Goal: Information Seeking & Learning: Learn about a topic

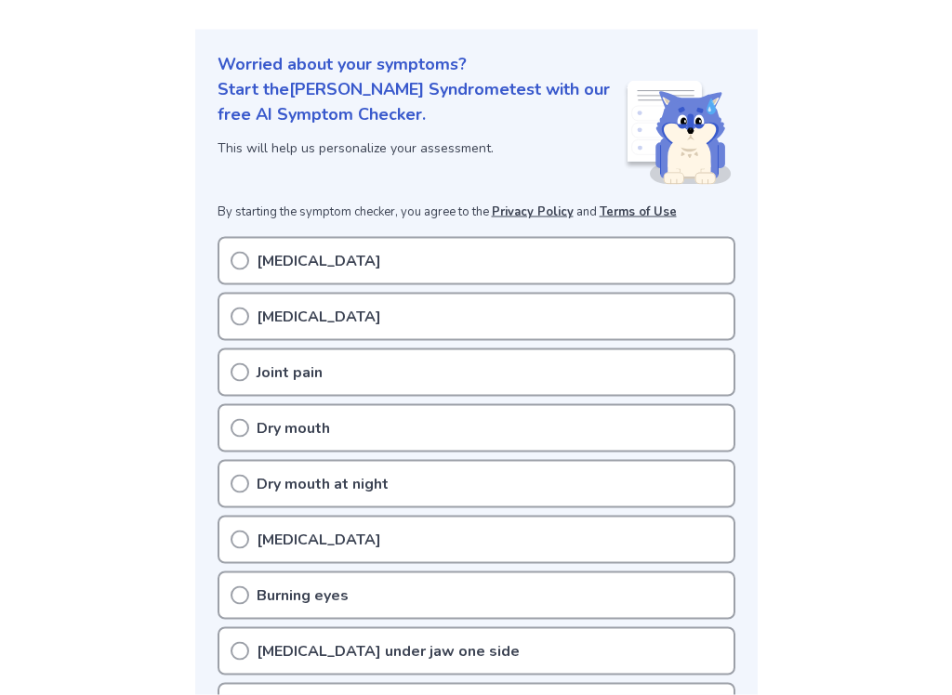
scroll to position [189, 0]
click at [242, 275] on div "[MEDICAL_DATA]" at bounding box center [476, 260] width 518 height 48
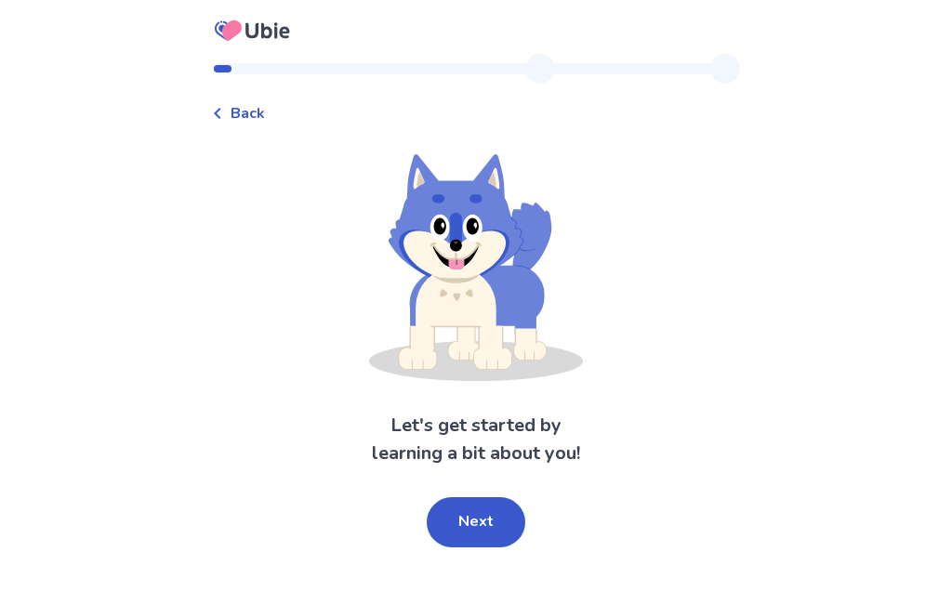
click at [451, 530] on button "Next" at bounding box center [476, 522] width 99 height 50
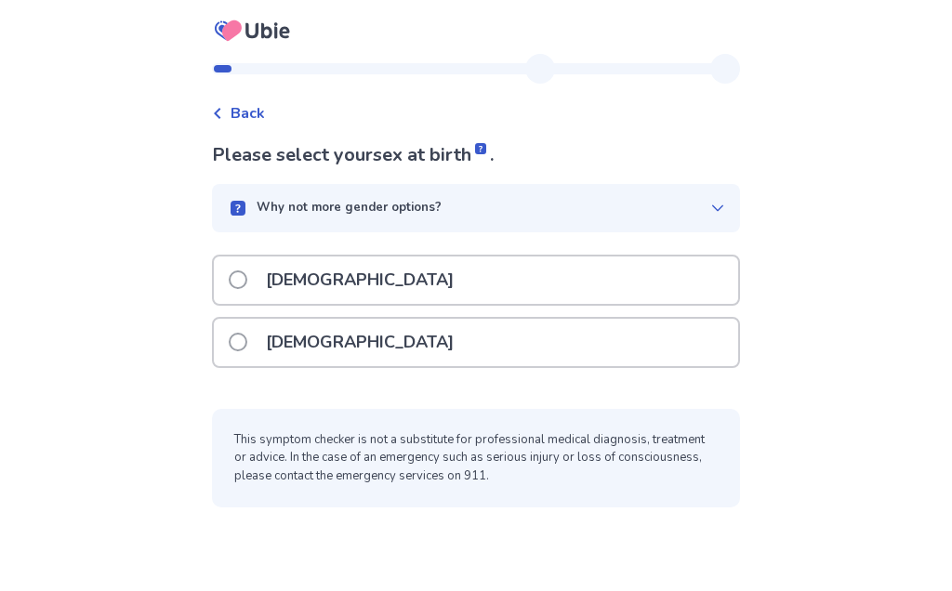
click at [244, 352] on label "[DEMOGRAPHIC_DATA]" at bounding box center [347, 342] width 236 height 47
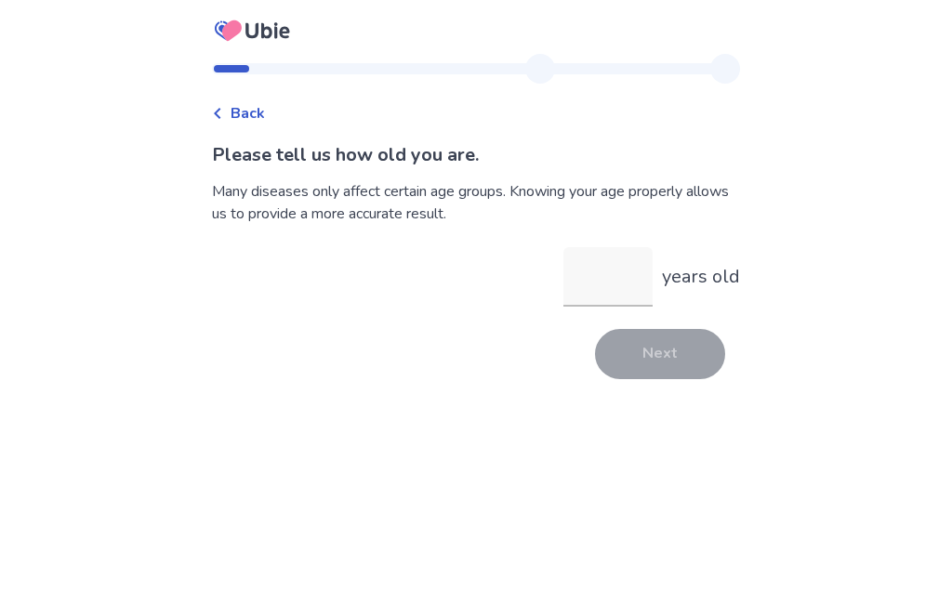
click at [613, 283] on input "years old" at bounding box center [607, 276] width 89 height 59
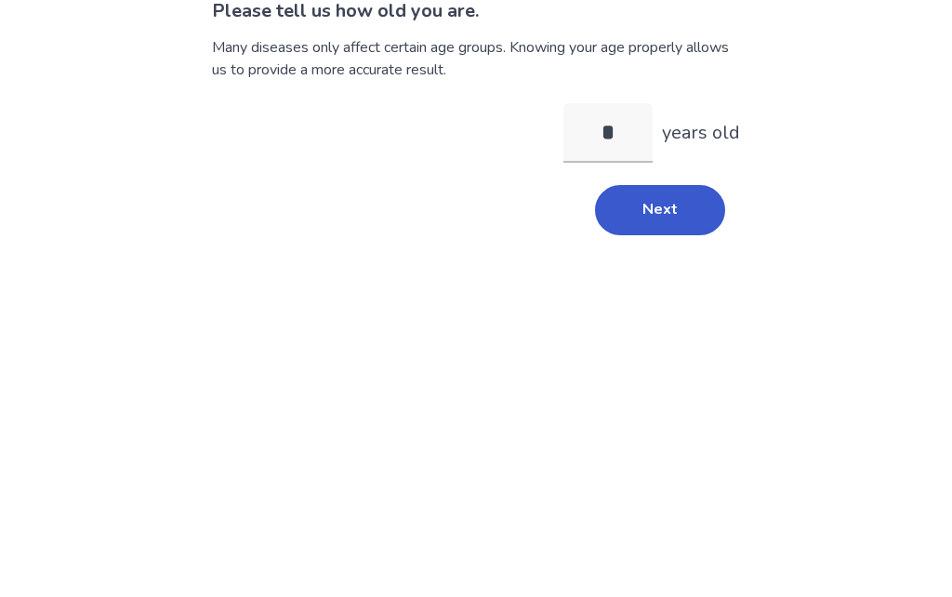
type input "**"
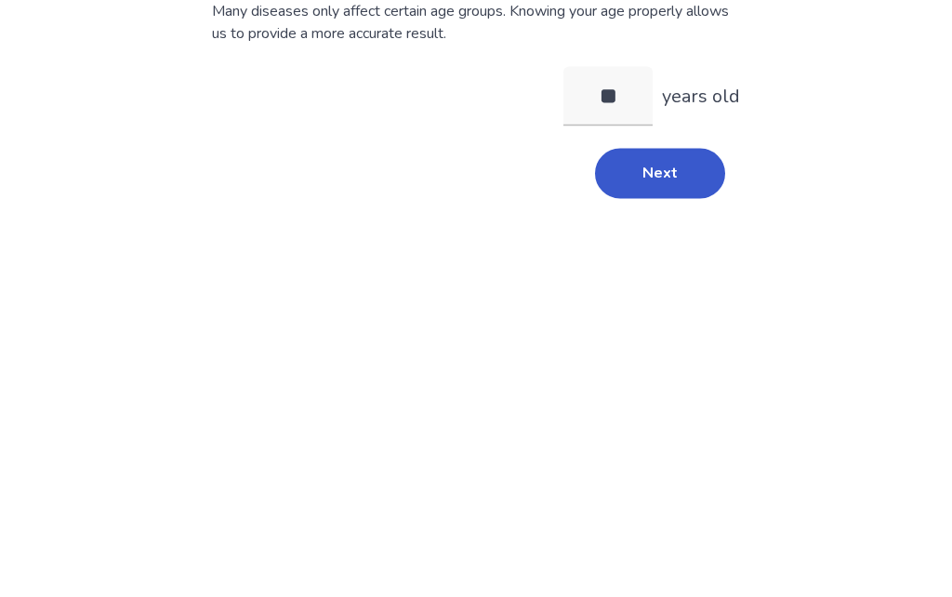
click at [677, 329] on button "Next" at bounding box center [660, 354] width 130 height 50
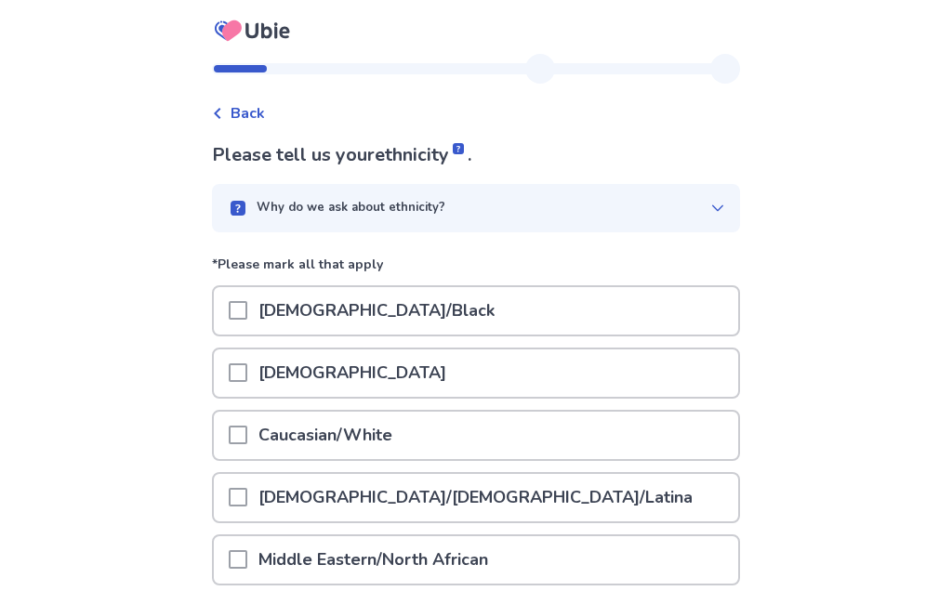
click at [245, 431] on span at bounding box center [238, 435] width 19 height 19
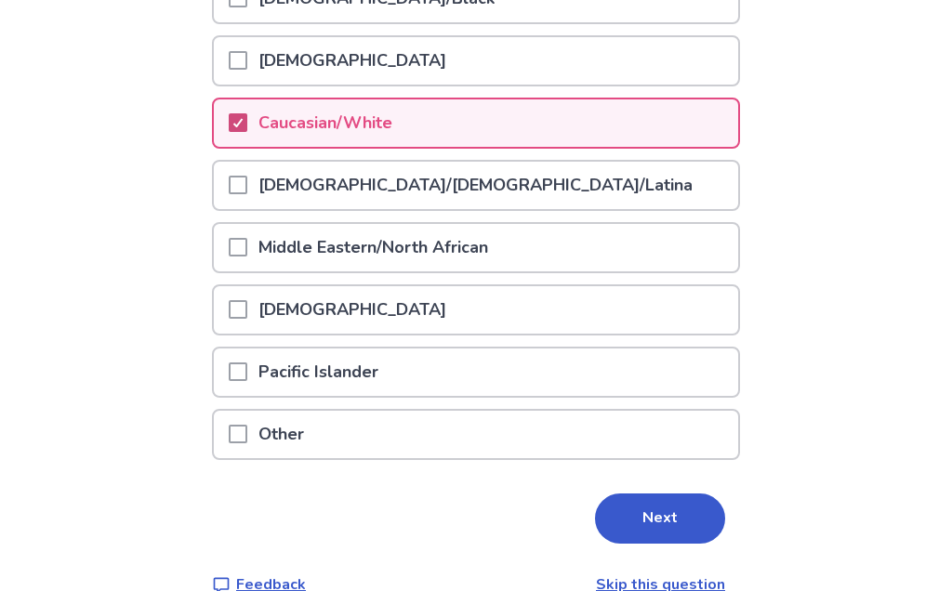
scroll to position [346, 0]
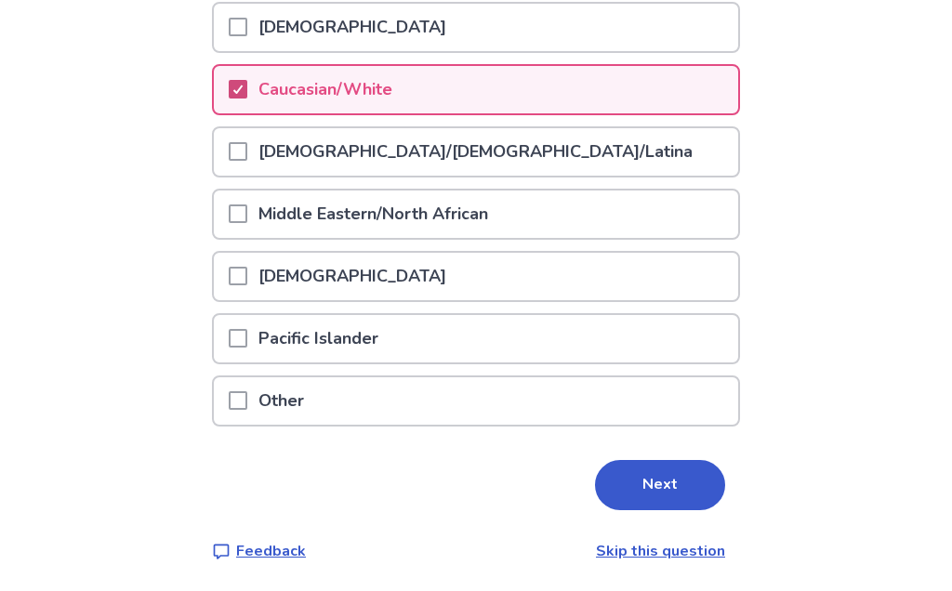
click at [679, 496] on button "Next" at bounding box center [660, 485] width 130 height 50
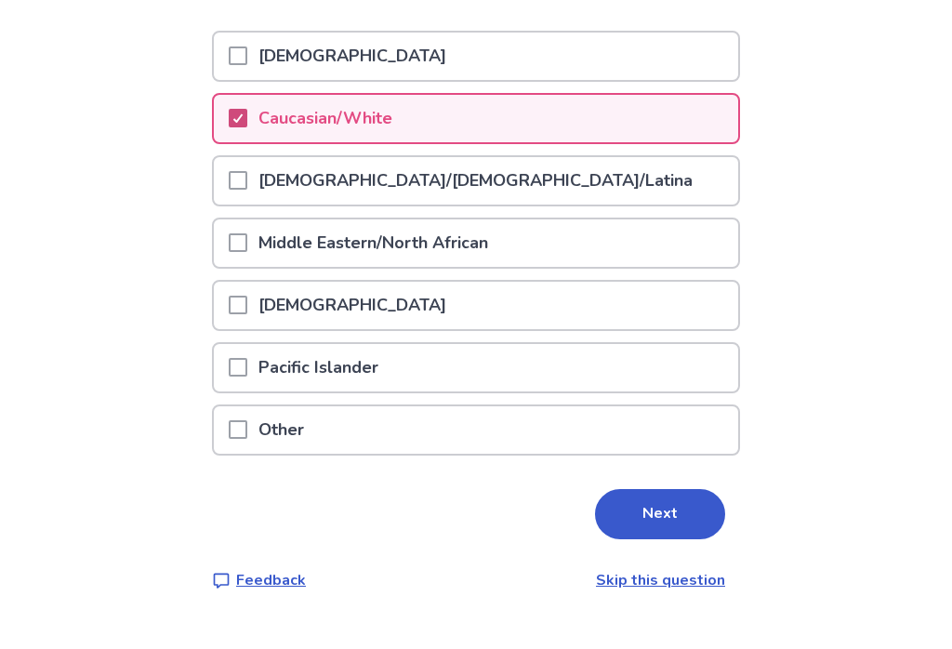
scroll to position [0, 0]
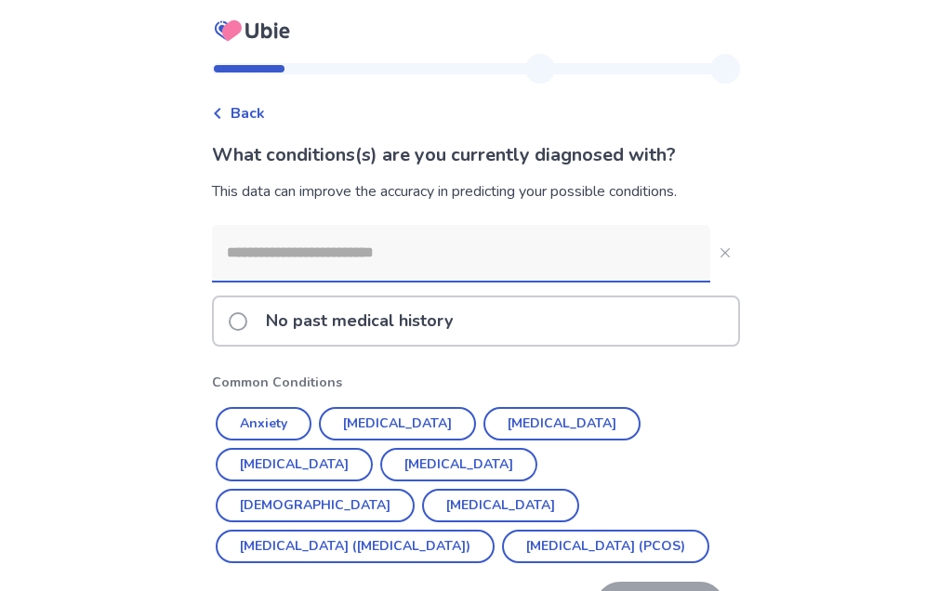
click at [380, 462] on button "[MEDICAL_DATA]" at bounding box center [458, 464] width 157 height 33
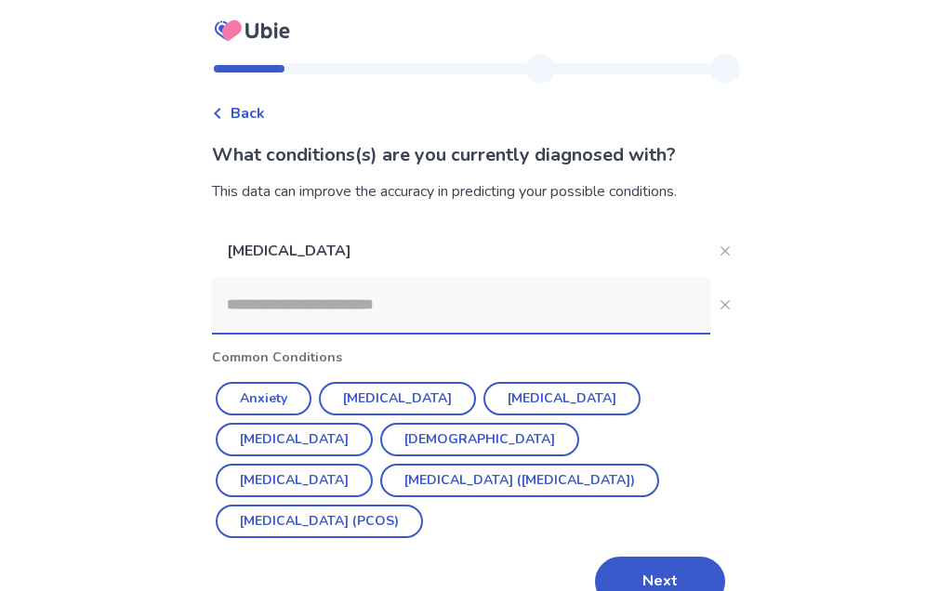
click at [259, 309] on input at bounding box center [461, 305] width 498 height 56
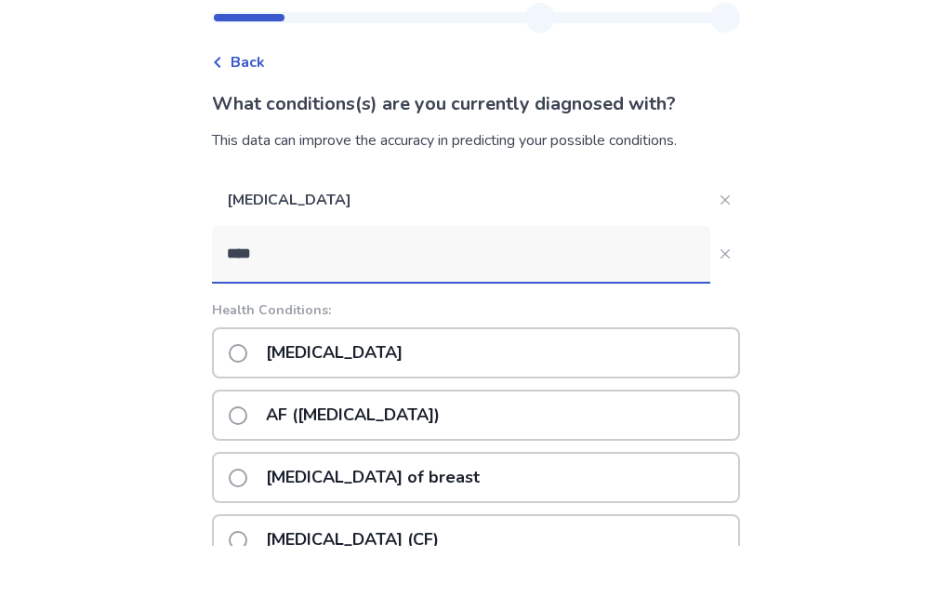
type input "**********"
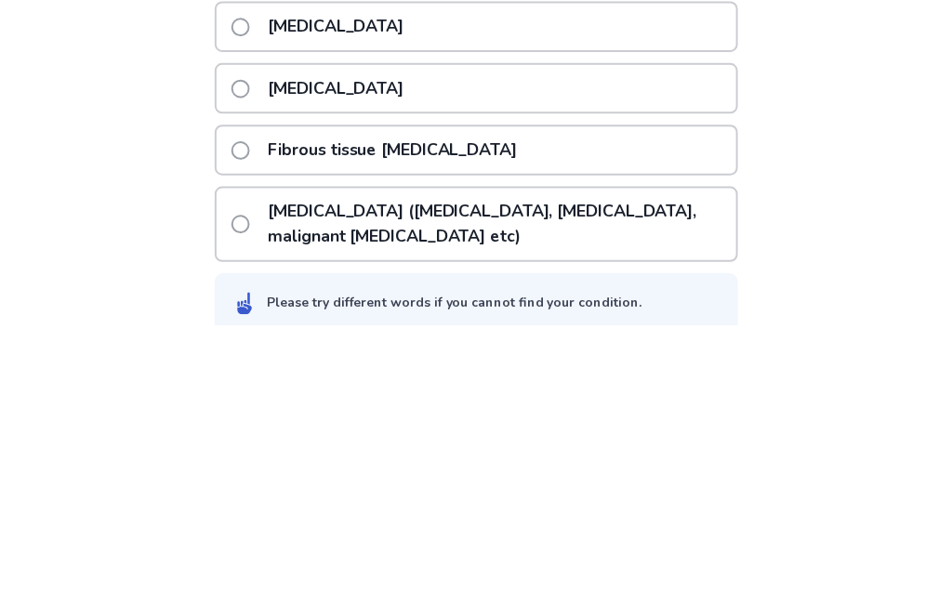
scroll to position [578, 0]
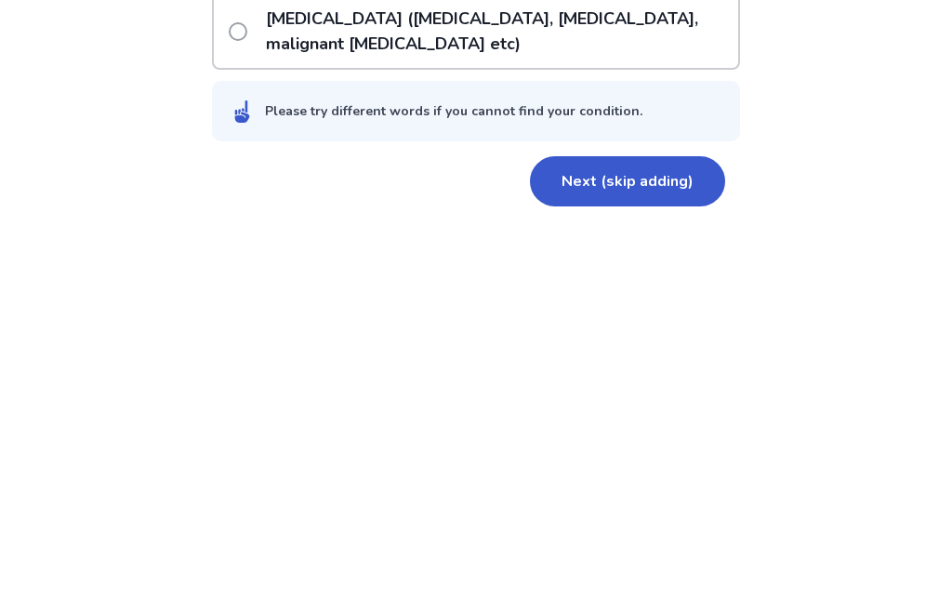
click at [684, 524] on button "Next (skip adding)" at bounding box center [627, 549] width 195 height 50
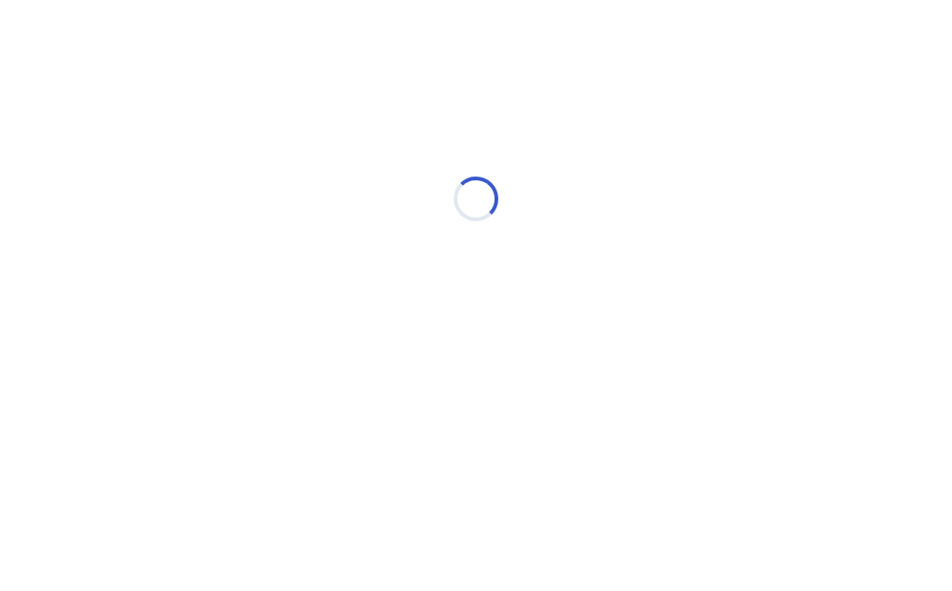
scroll to position [0, 0]
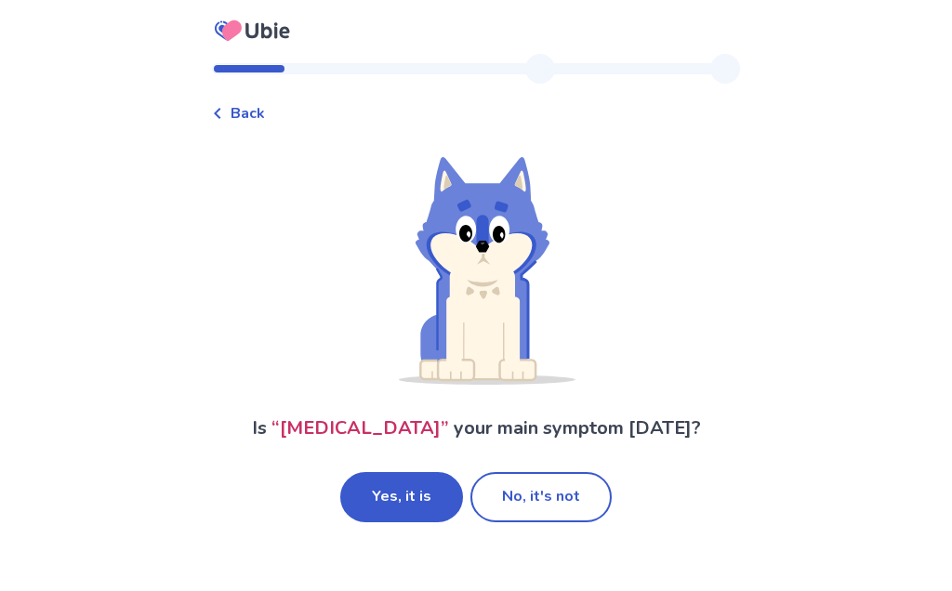
click at [575, 501] on button "No, it's not" at bounding box center [540, 497] width 141 height 50
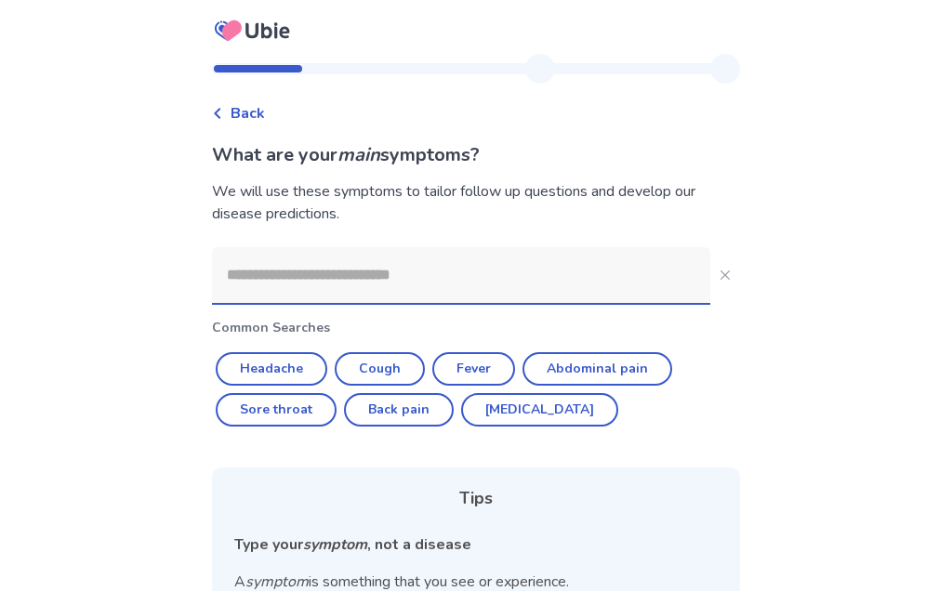
click at [266, 274] on input at bounding box center [461, 275] width 498 height 56
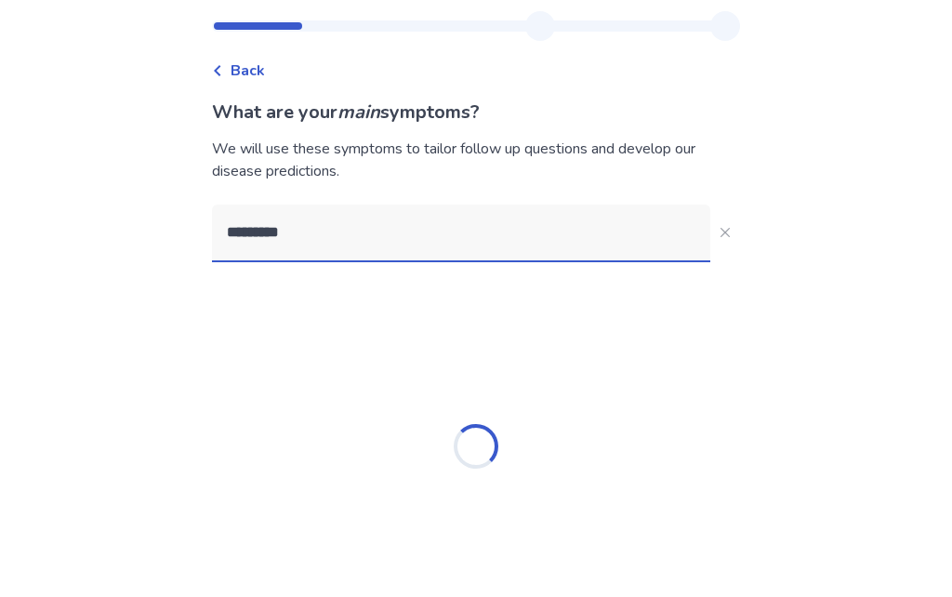
type input "**********"
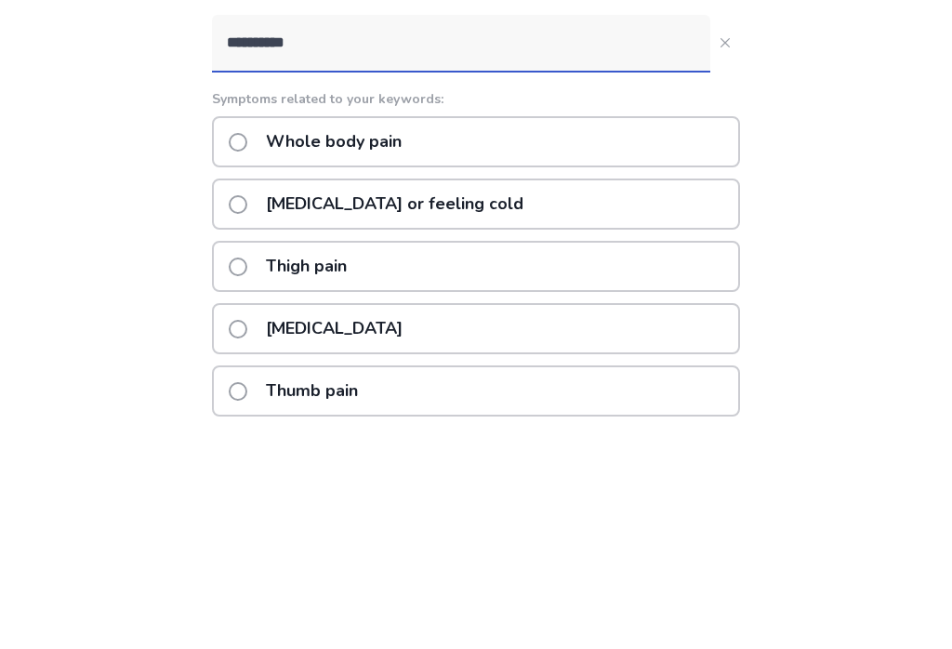
click at [245, 350] on label "Whole body pain" at bounding box center [321, 373] width 184 height 47
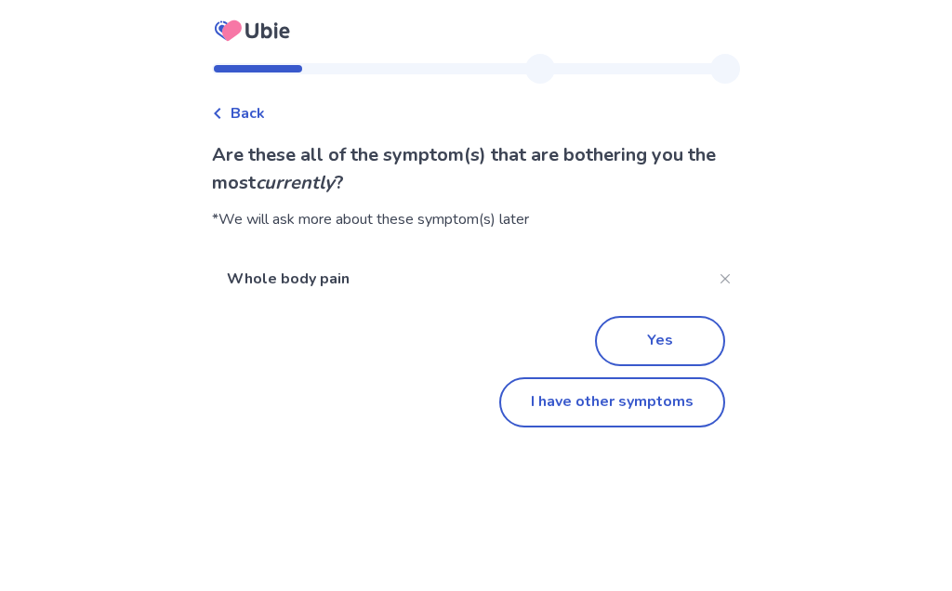
click at [659, 404] on button "I have other symptoms" at bounding box center [612, 402] width 226 height 50
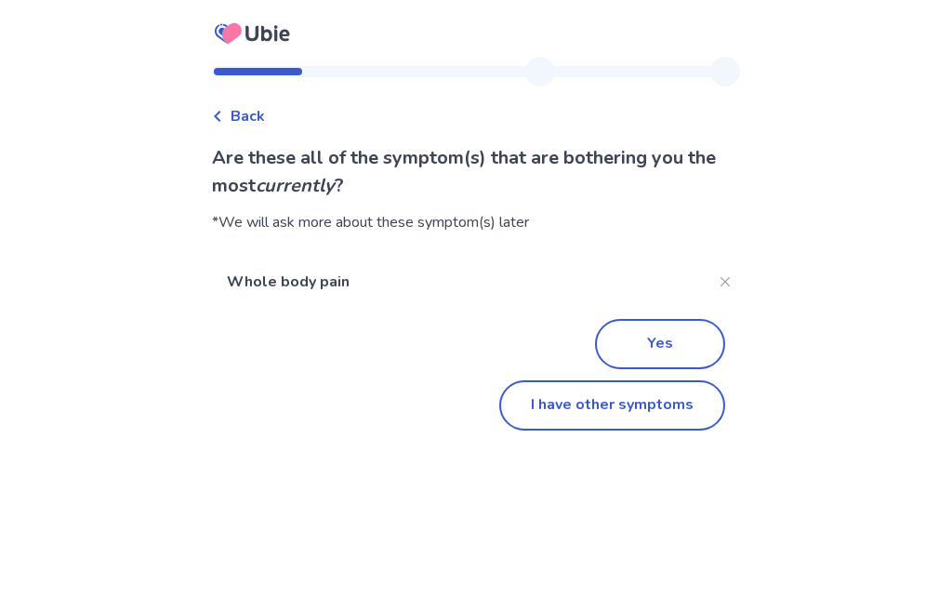
scroll to position [163, 0]
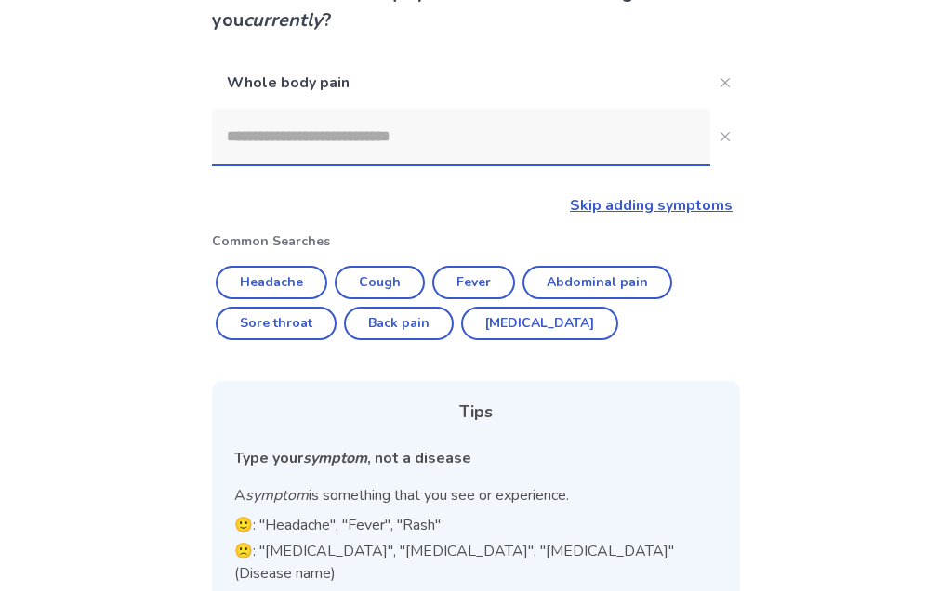
click at [241, 138] on input at bounding box center [461, 137] width 498 height 56
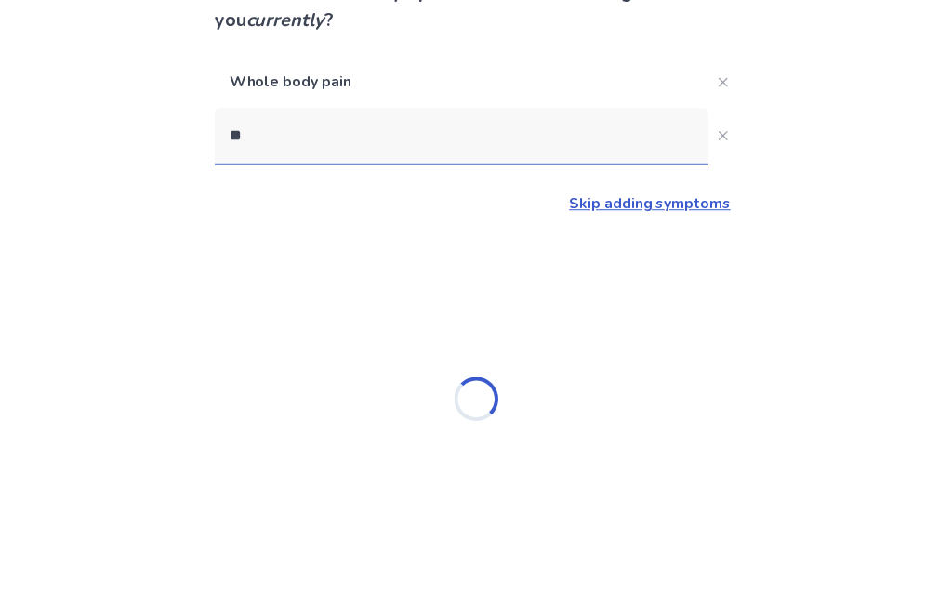
scroll to position [0, 0]
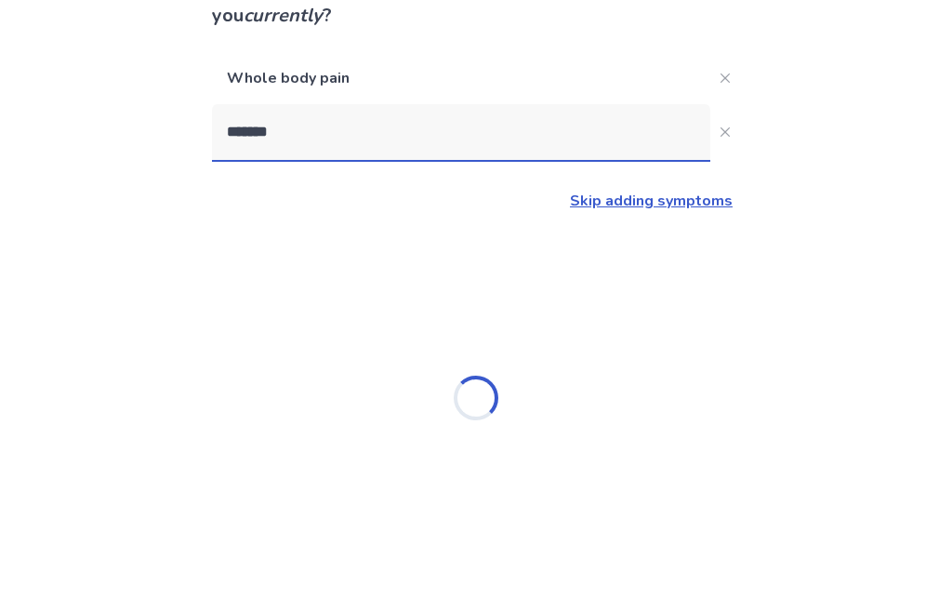
type input "********"
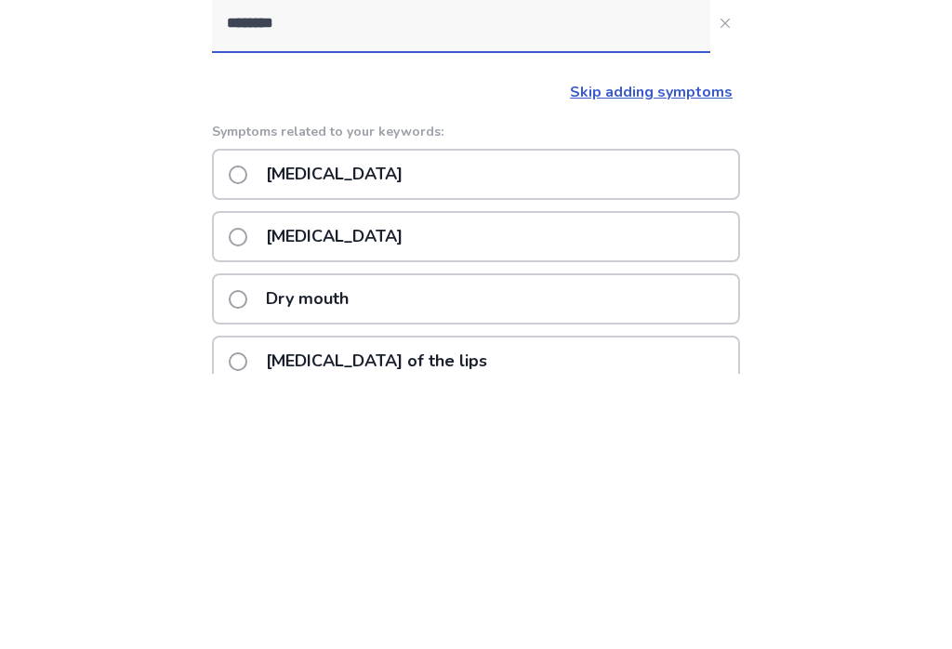
click at [241, 427] on label "[MEDICAL_DATA]" at bounding box center [321, 450] width 185 height 47
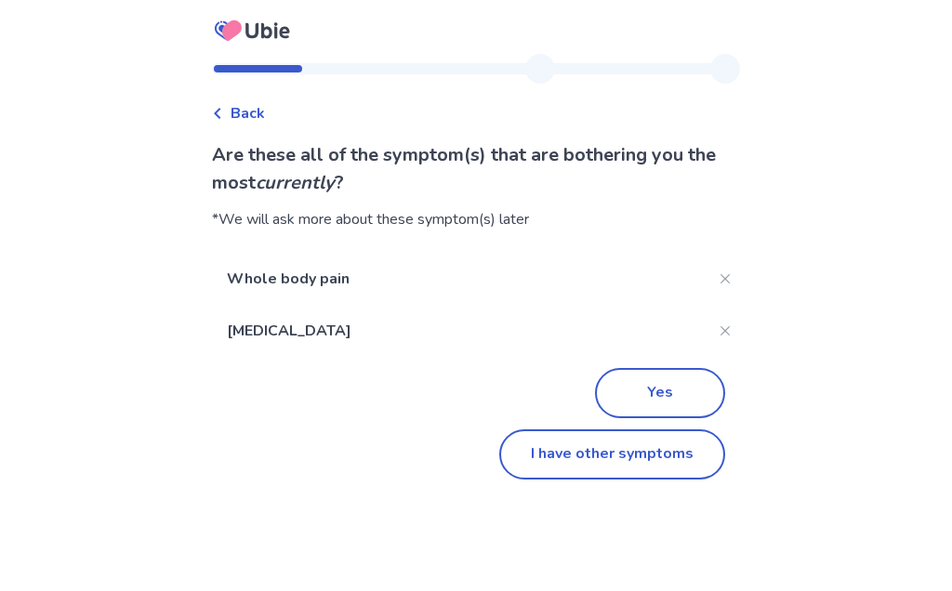
click at [658, 454] on button "I have other symptoms" at bounding box center [612, 454] width 226 height 50
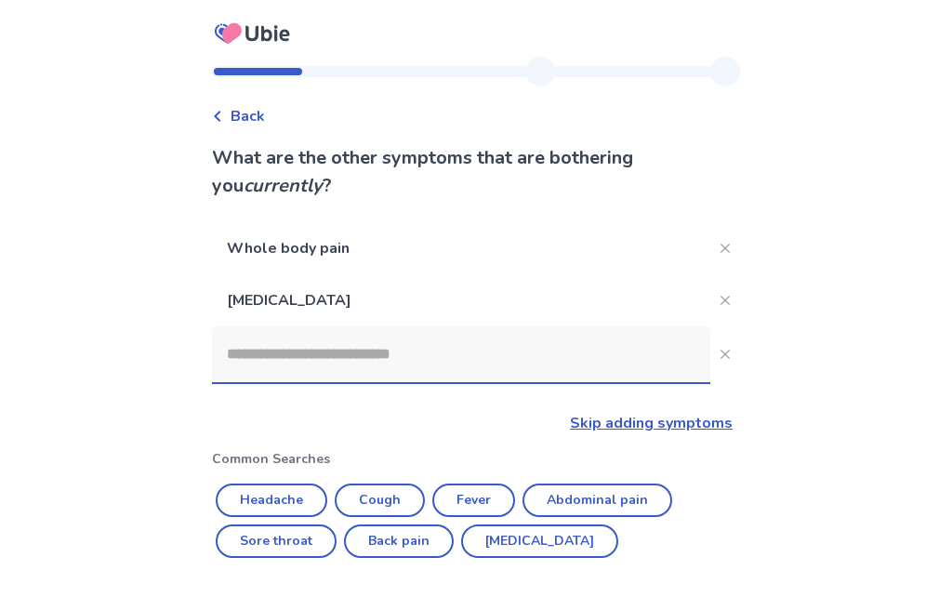
scroll to position [204, 0]
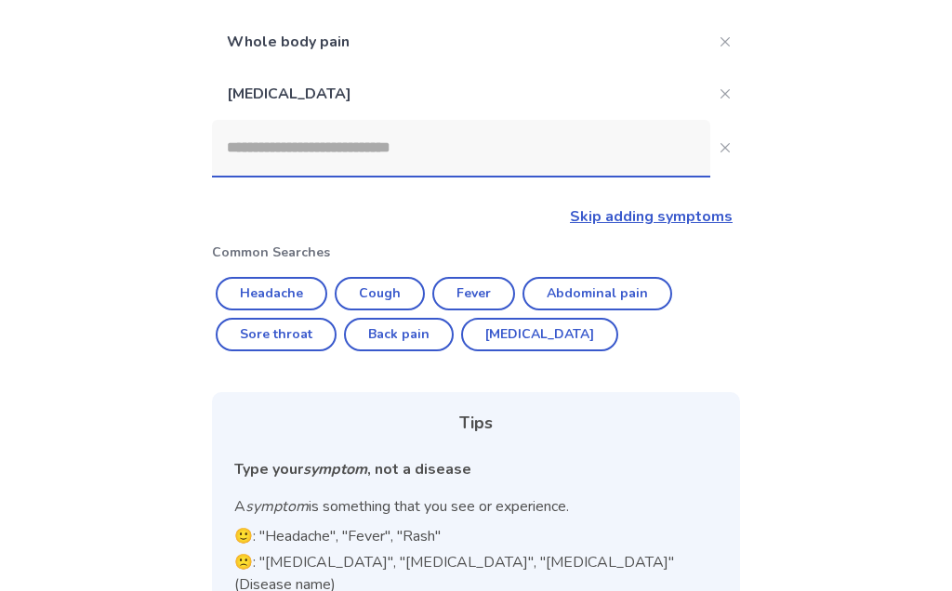
click at [245, 161] on input at bounding box center [461, 148] width 498 height 56
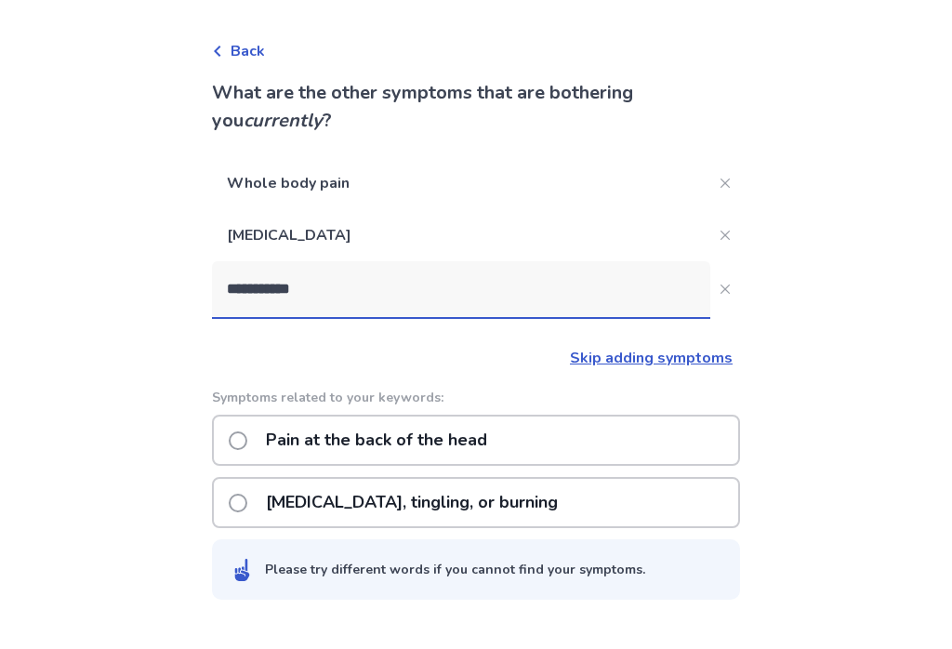
scroll to position [88, 0]
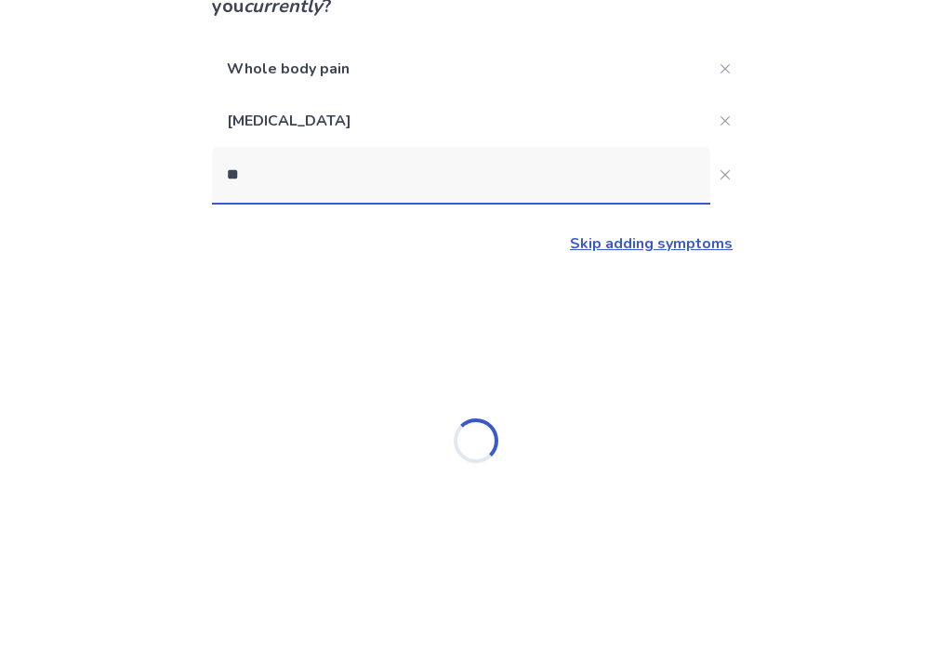
type input "*"
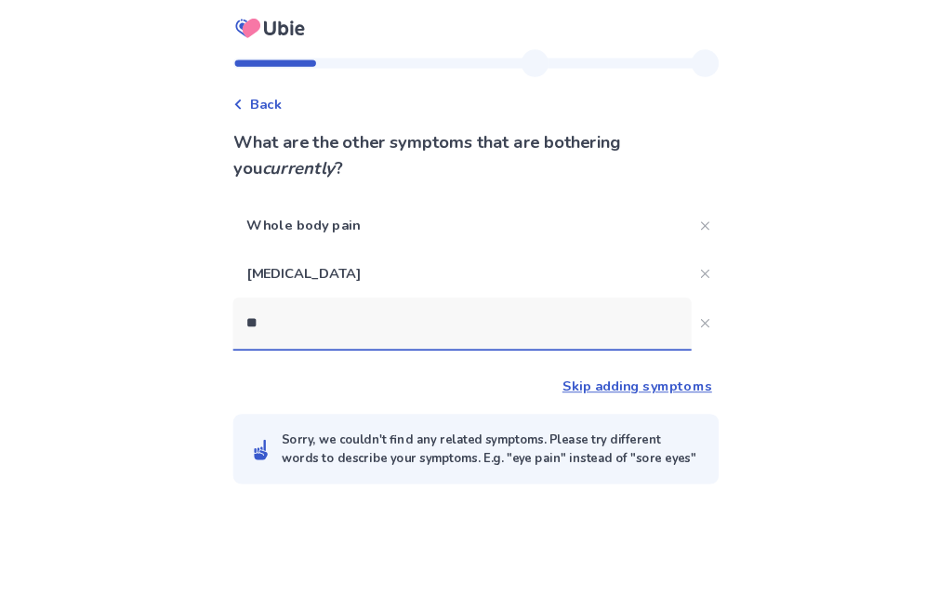
scroll to position [0, 0]
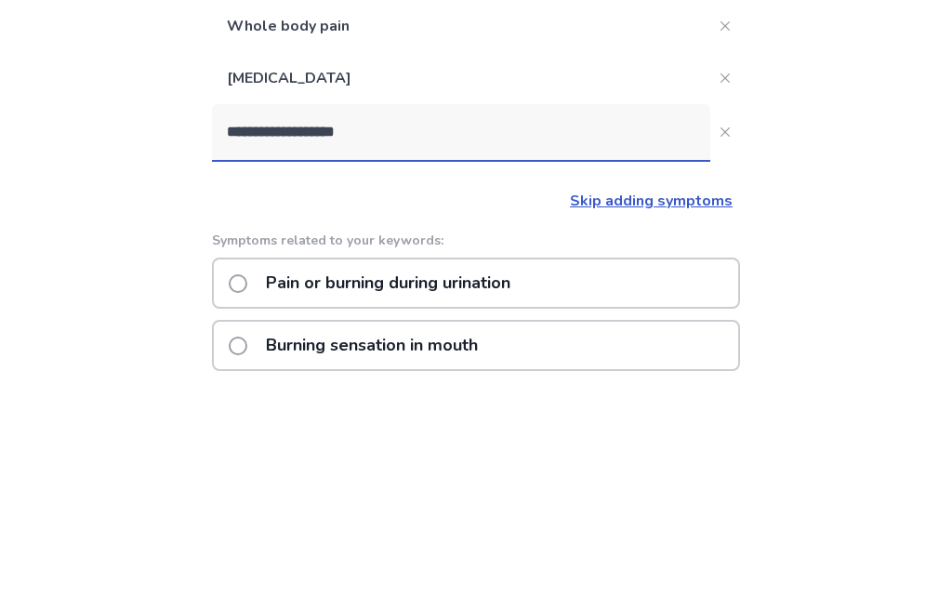
type input "**********"
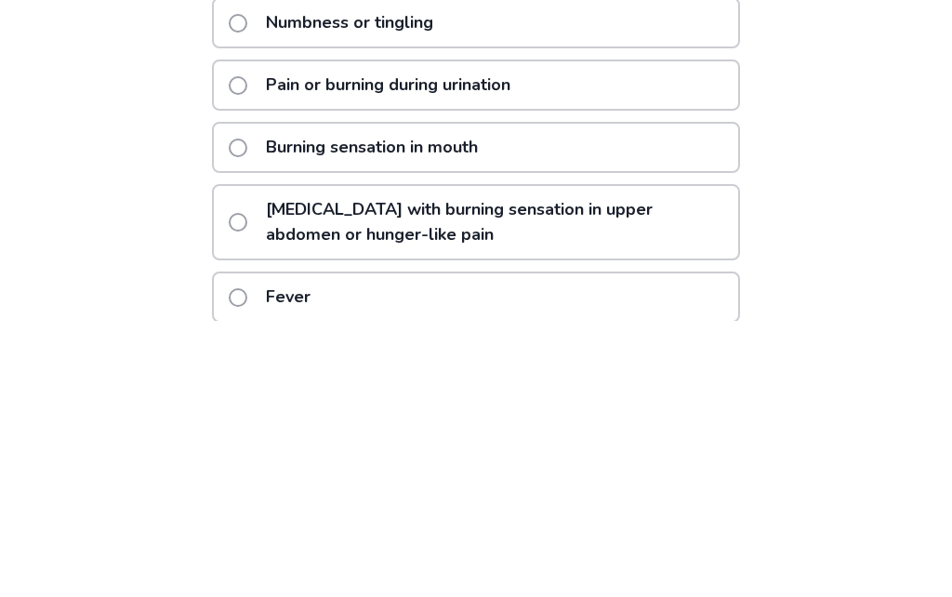
scroll to position [329, 0]
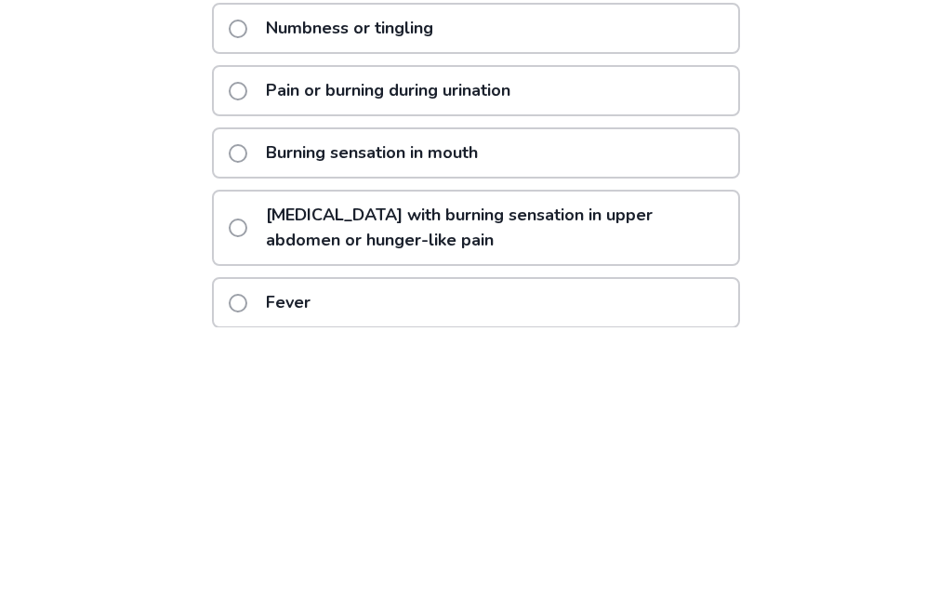
click at [245, 274] on label "Numbness or tingling" at bounding box center [337, 297] width 216 height 47
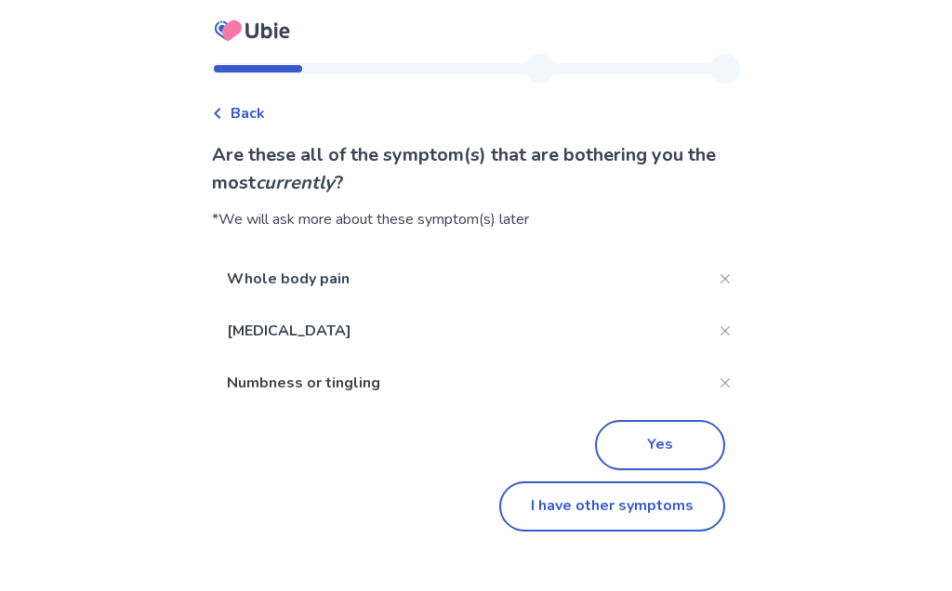
click at [679, 509] on button "I have other symptoms" at bounding box center [612, 506] width 226 height 50
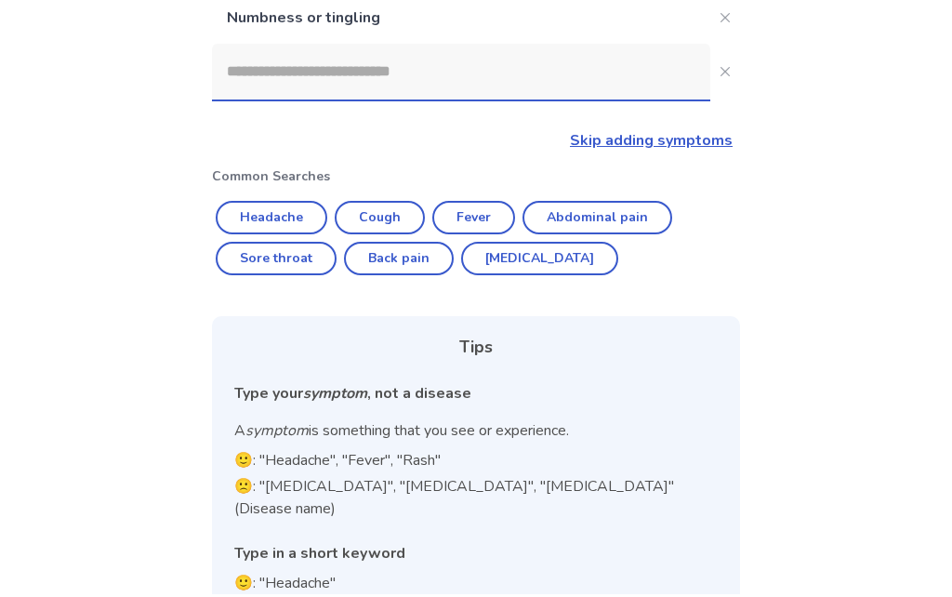
scroll to position [337, 0]
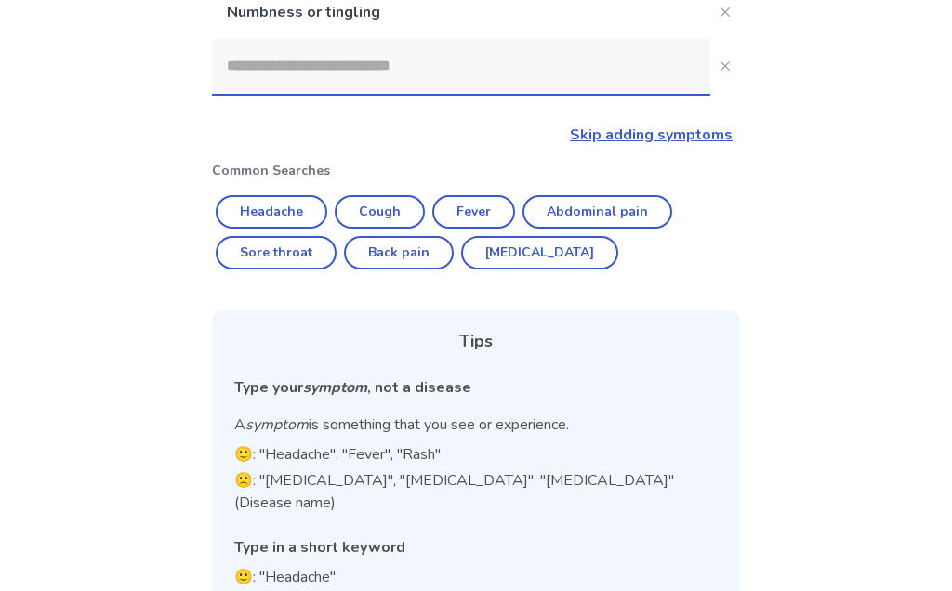
click at [259, 73] on input at bounding box center [461, 66] width 498 height 56
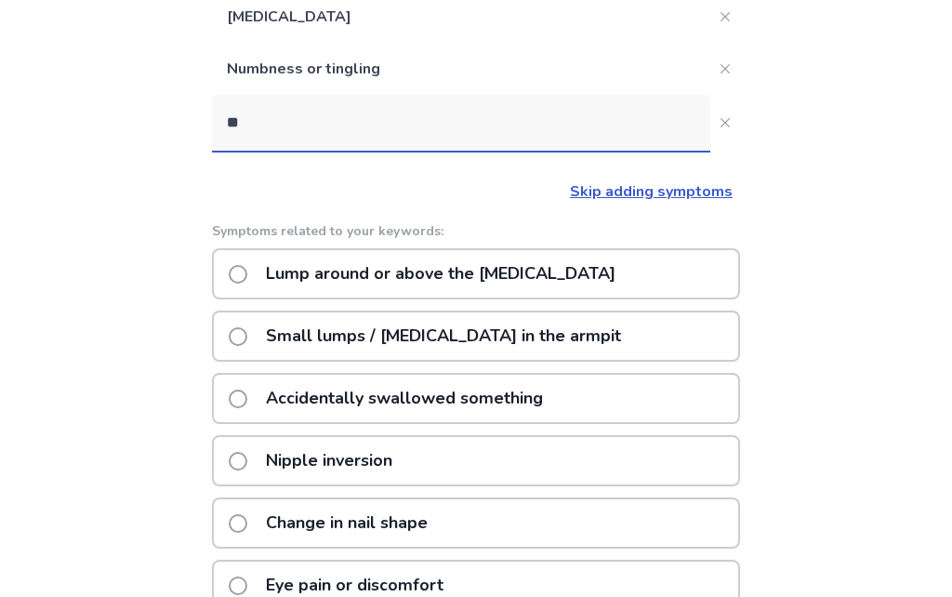
scroll to position [23, 0]
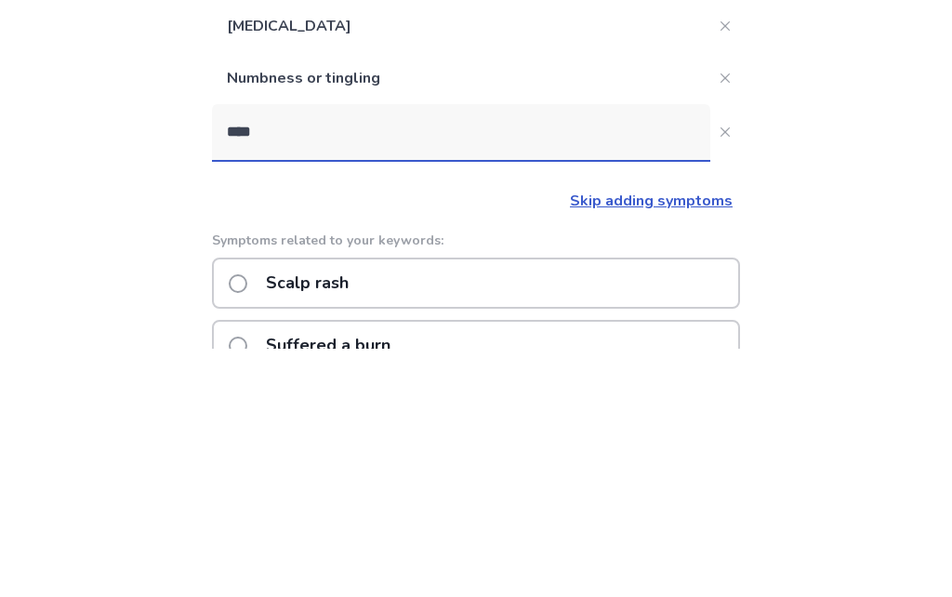
type input "*****"
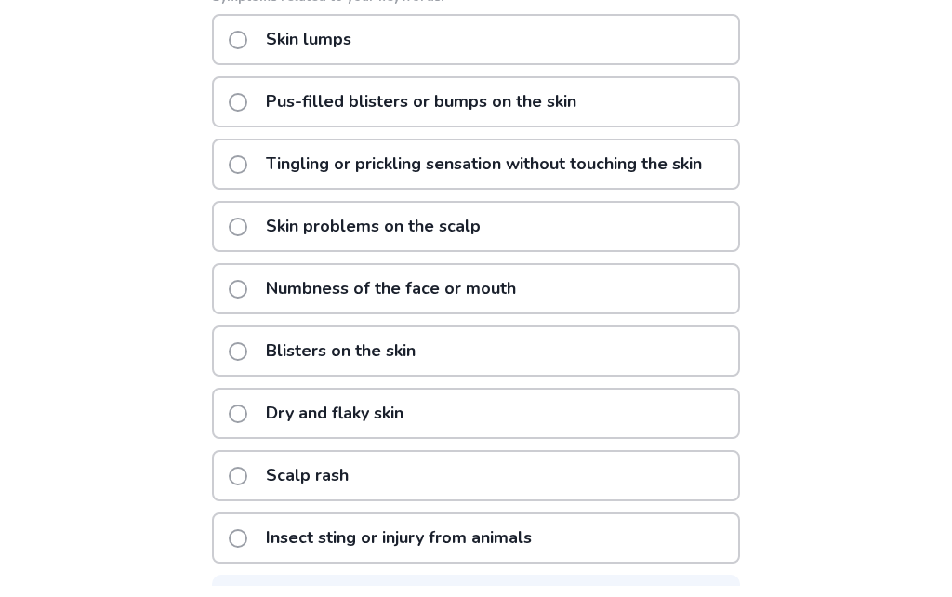
scroll to position [502, 0]
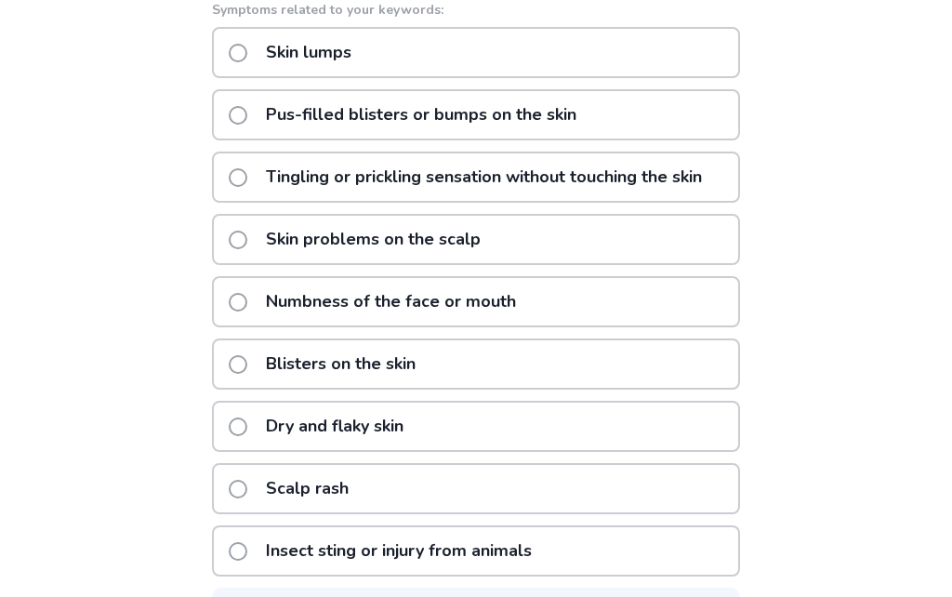
click at [247, 187] on span at bounding box center [238, 177] width 19 height 19
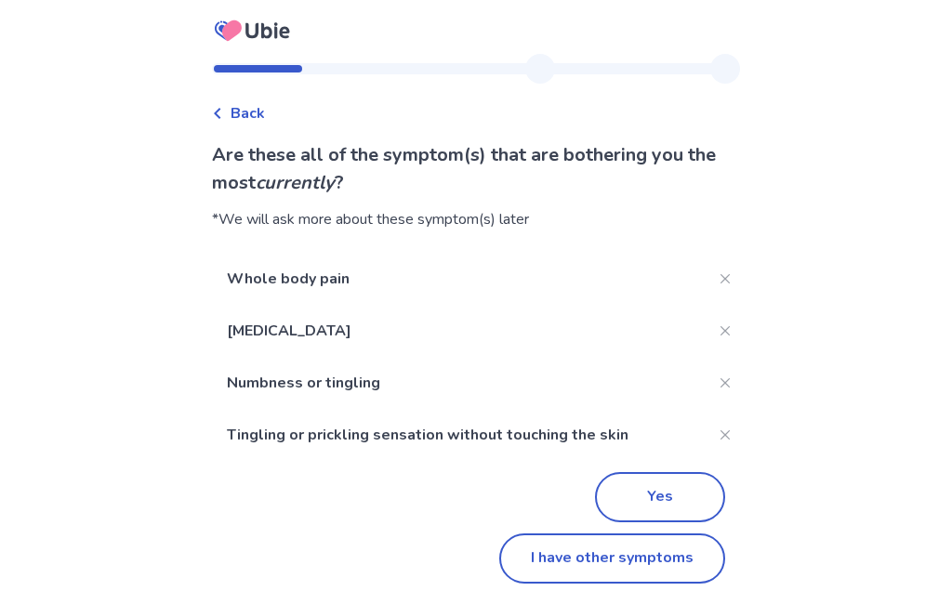
click at [650, 557] on button "I have other symptoms" at bounding box center [612, 559] width 226 height 50
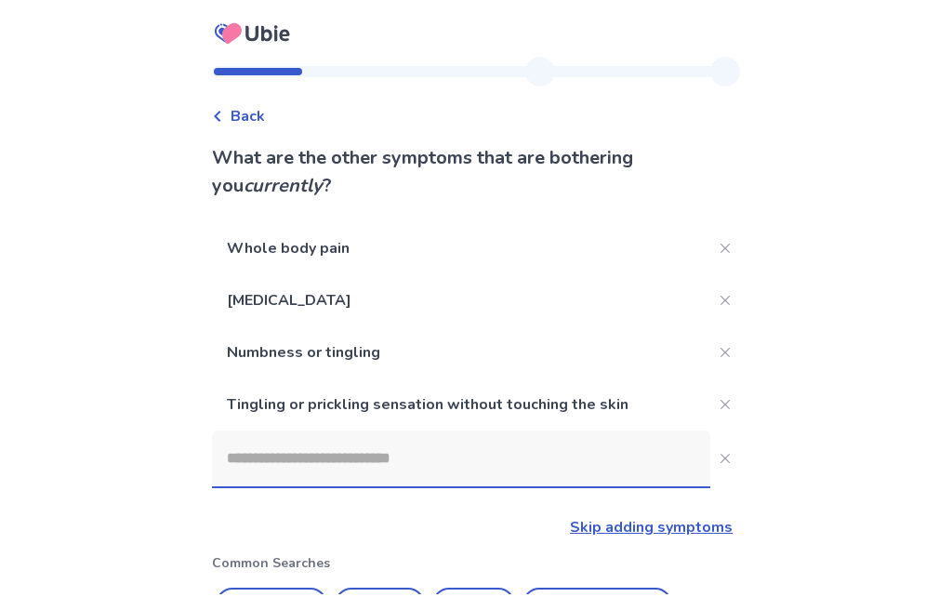
scroll to position [402, 0]
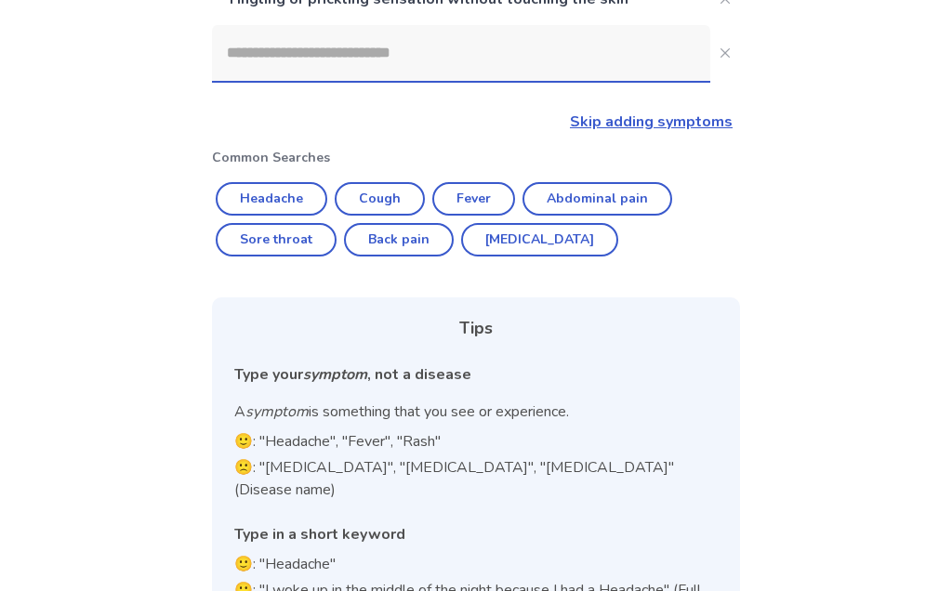
click at [256, 59] on input at bounding box center [461, 53] width 498 height 56
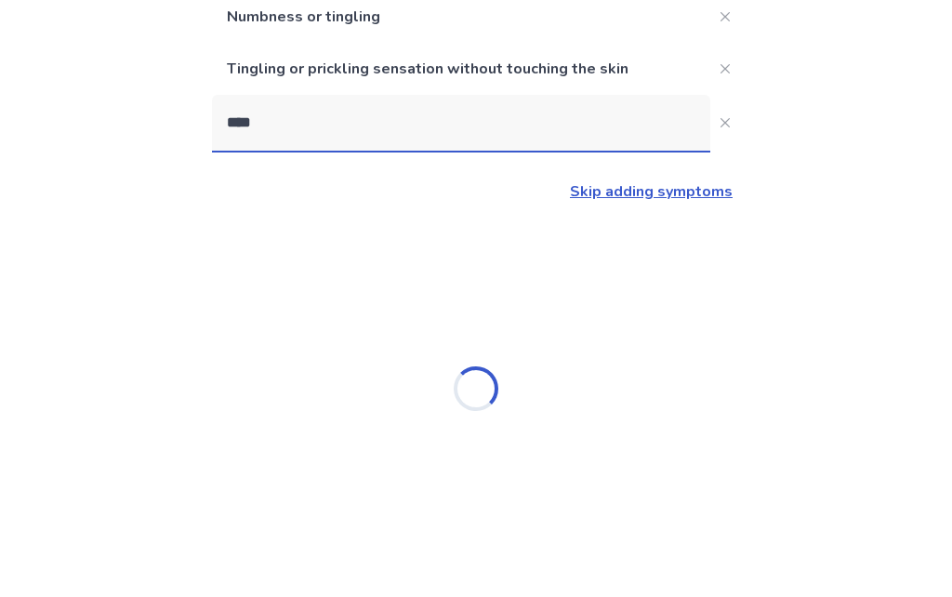
scroll to position [333, 0]
type input "*"
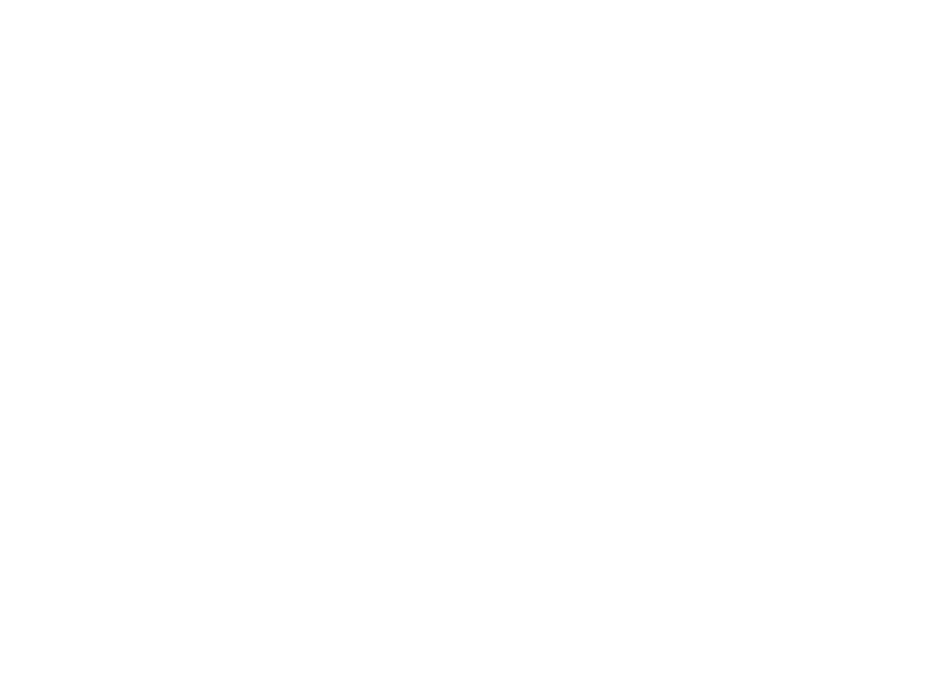
scroll to position [0, 0]
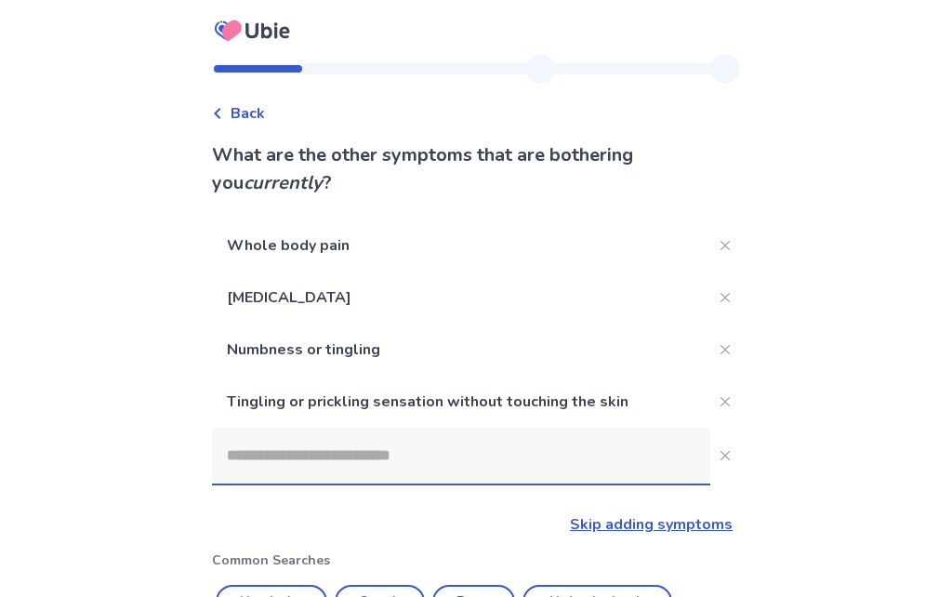
click at [235, 120] on div "Back" at bounding box center [238, 113] width 53 height 22
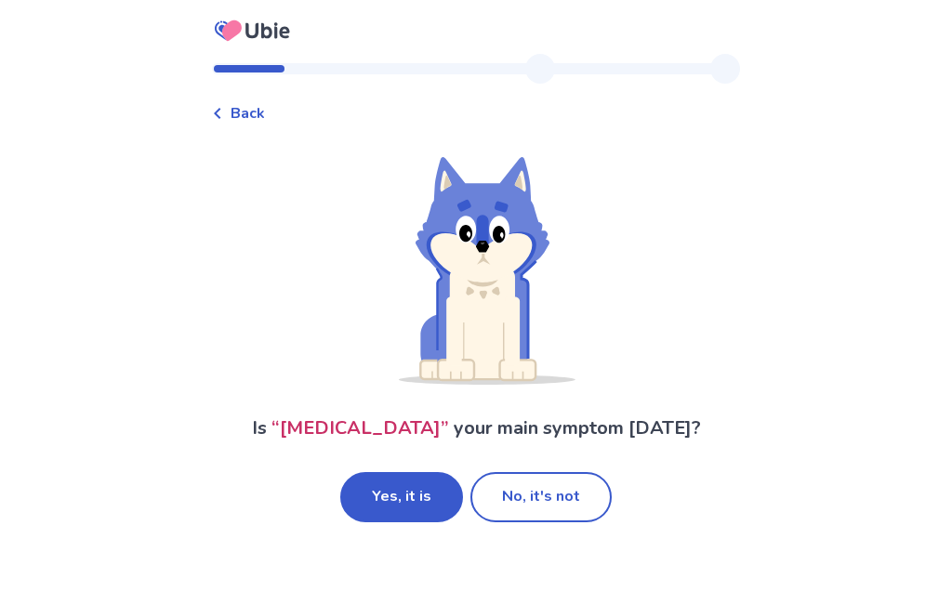
click at [434, 481] on button "Yes, it is" at bounding box center [401, 497] width 123 height 50
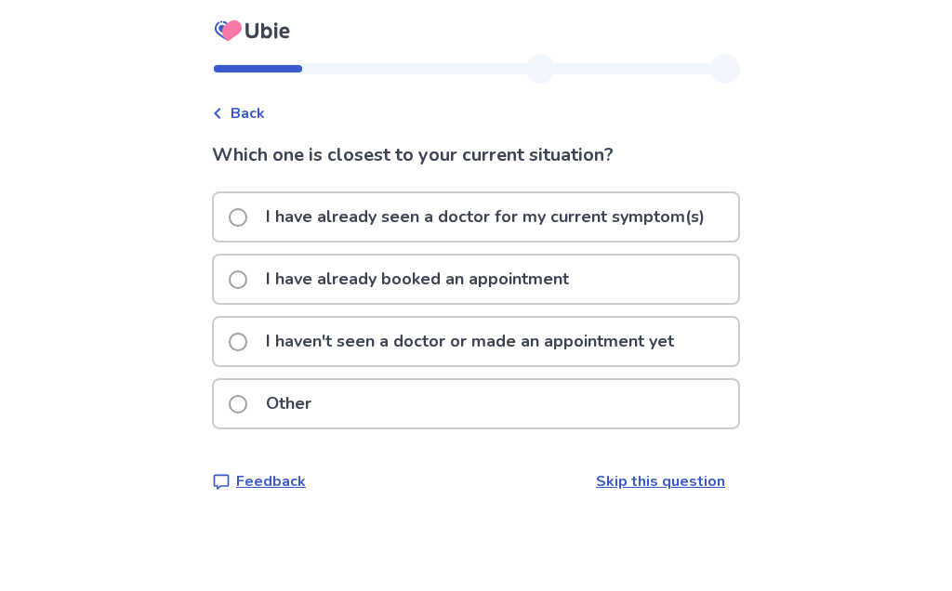
click at [634, 484] on link "Skip this question" at bounding box center [660, 481] width 129 height 20
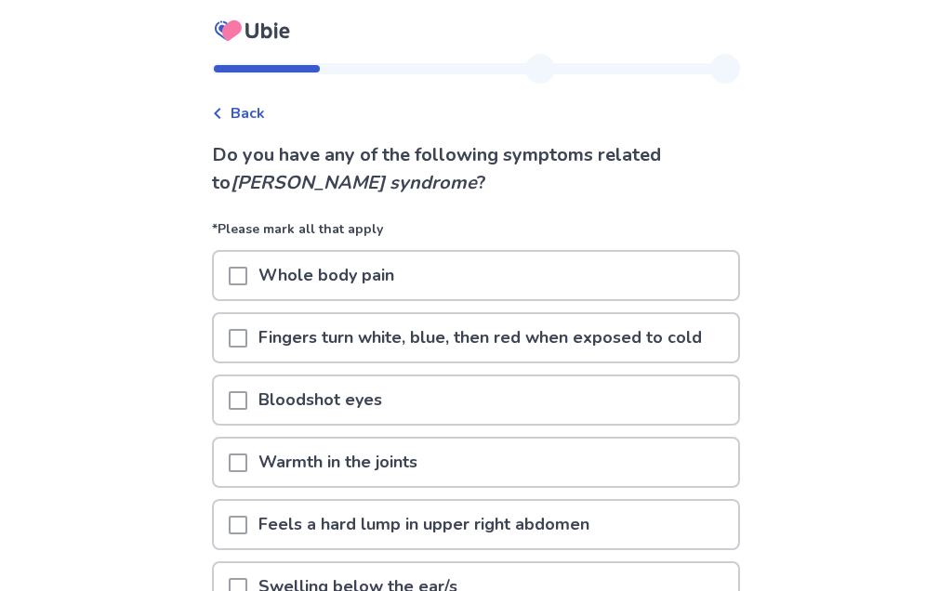
click at [247, 279] on span at bounding box center [238, 276] width 19 height 19
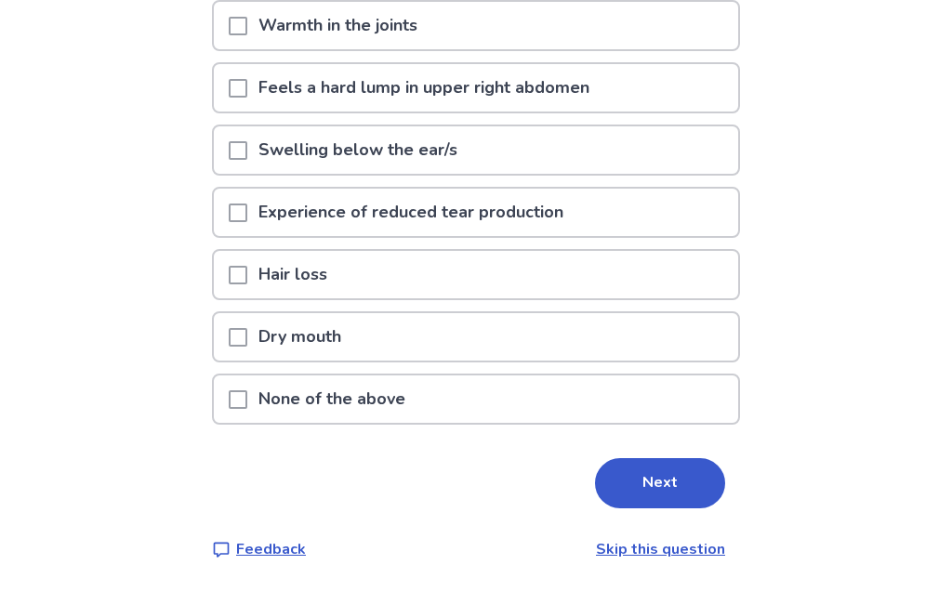
scroll to position [436, 0]
click at [247, 278] on span at bounding box center [238, 276] width 19 height 19
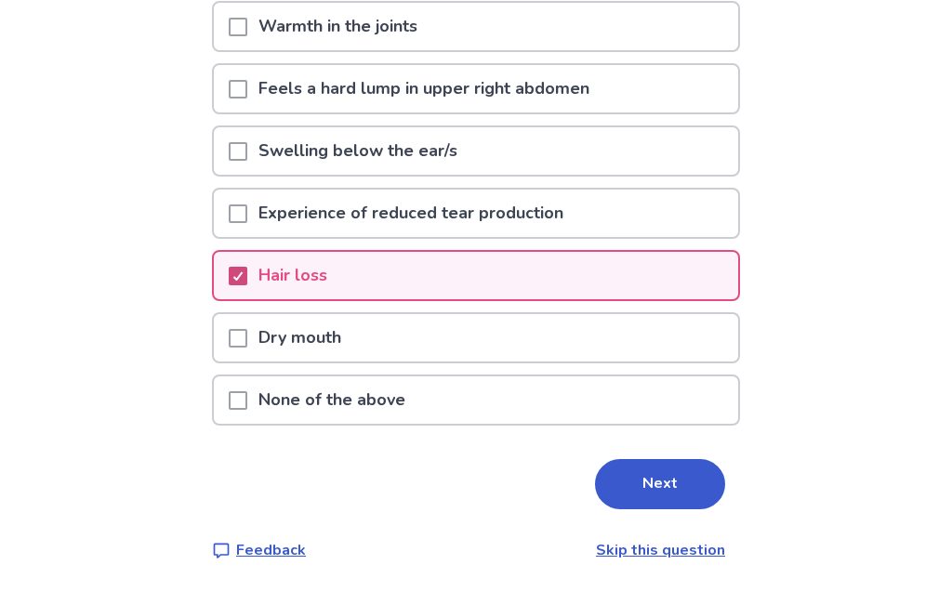
click at [241, 214] on span at bounding box center [238, 213] width 19 height 19
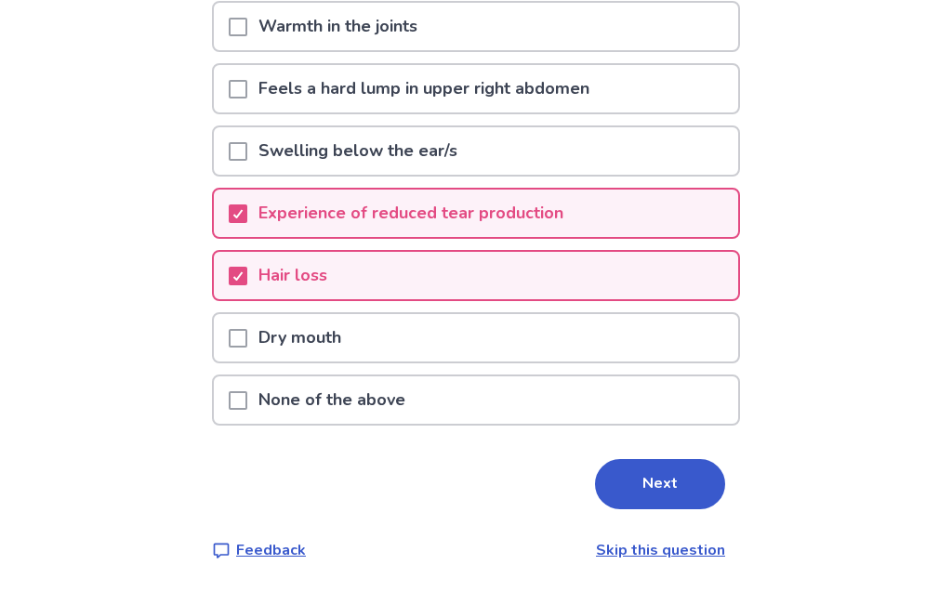
click at [236, 347] on div "Dry mouth" at bounding box center [476, 337] width 524 height 47
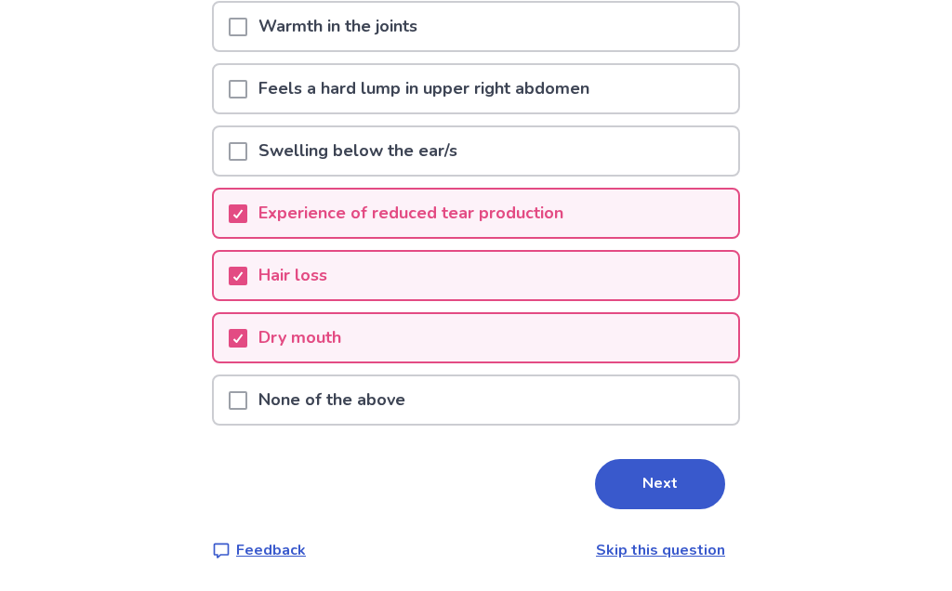
click at [656, 492] on button "Next" at bounding box center [660, 484] width 130 height 50
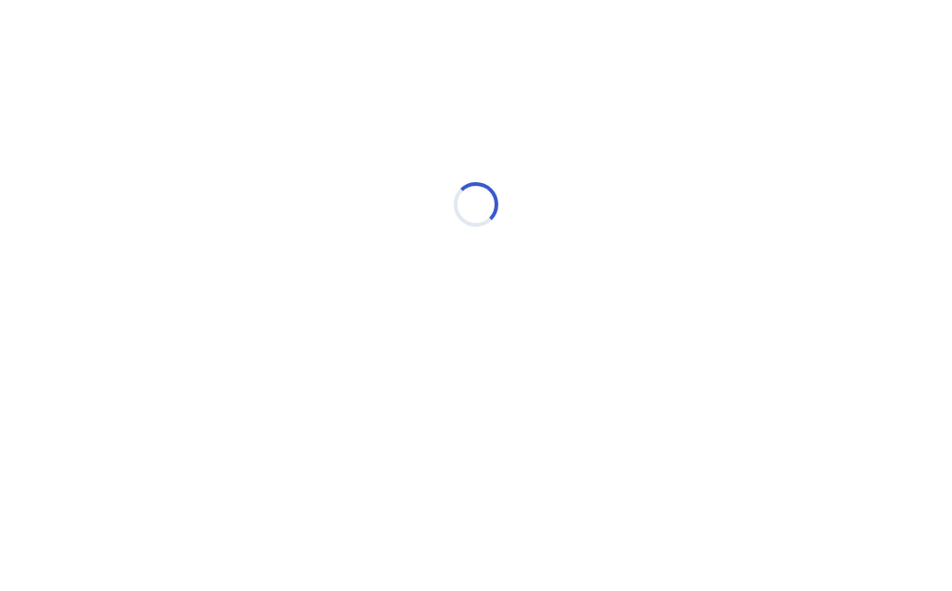
select select "*"
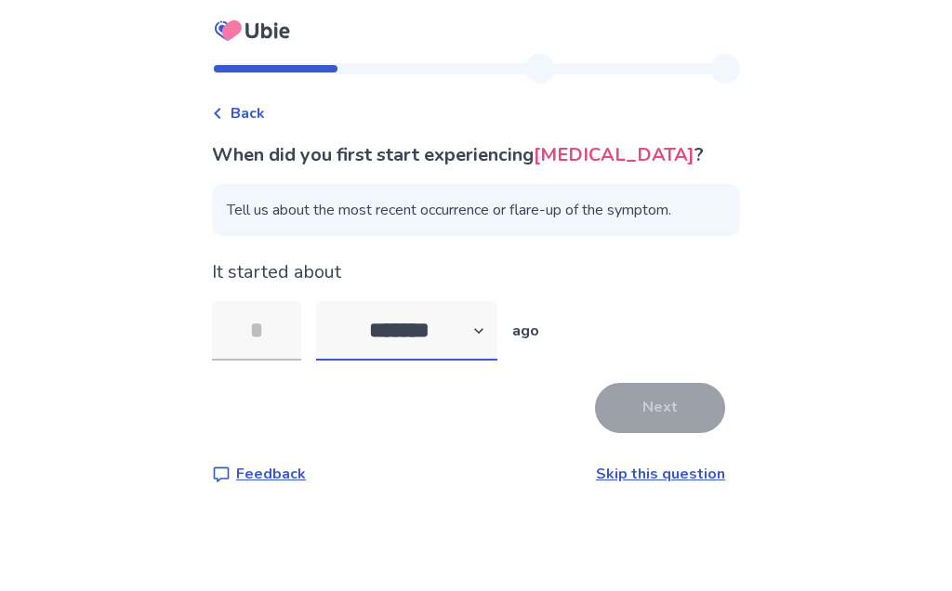
click at [497, 330] on select "******* ****** ******* ******** *******" at bounding box center [406, 330] width 181 height 59
click at [250, 316] on input "tel" at bounding box center [256, 330] width 89 height 59
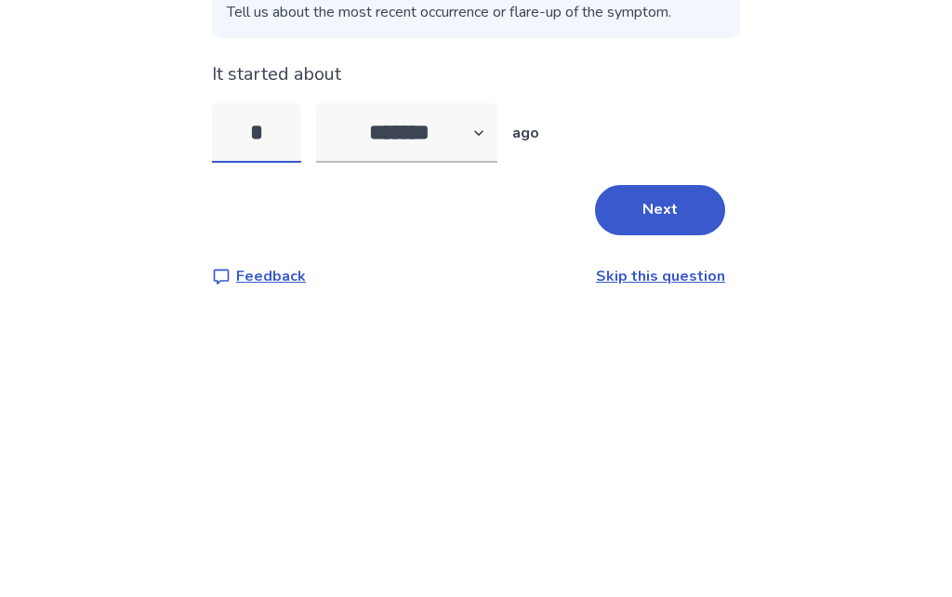
type input "*"
click at [490, 301] on select "******* ****** ******* ******** *******" at bounding box center [406, 330] width 181 height 59
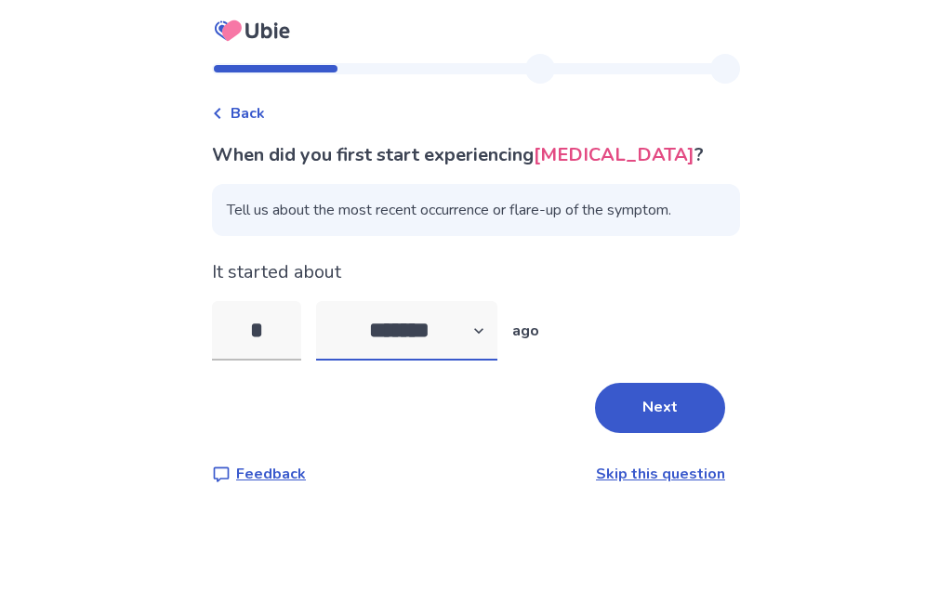
select select "*"
click at [678, 403] on button "Next" at bounding box center [660, 408] width 130 height 50
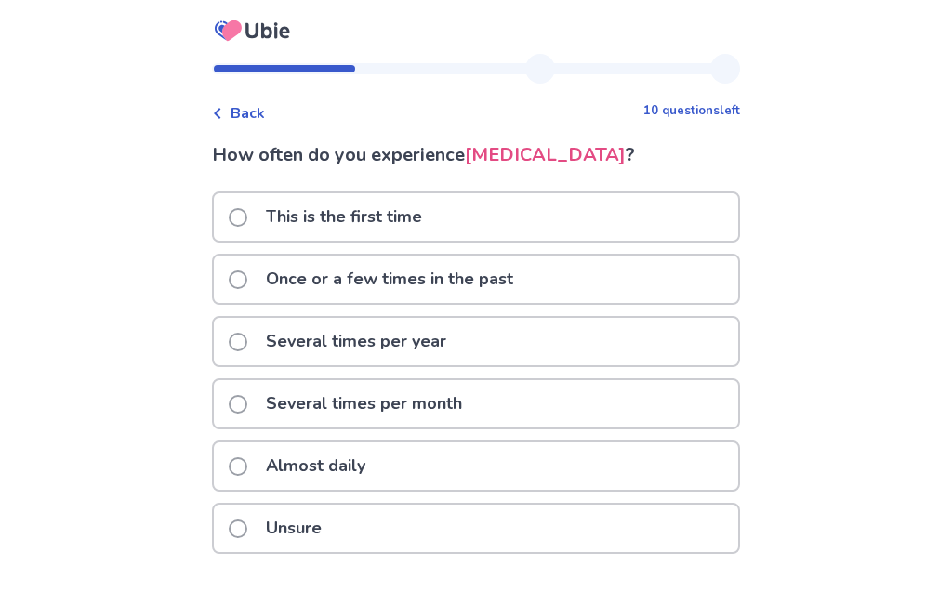
click at [245, 464] on span at bounding box center [238, 466] width 19 height 19
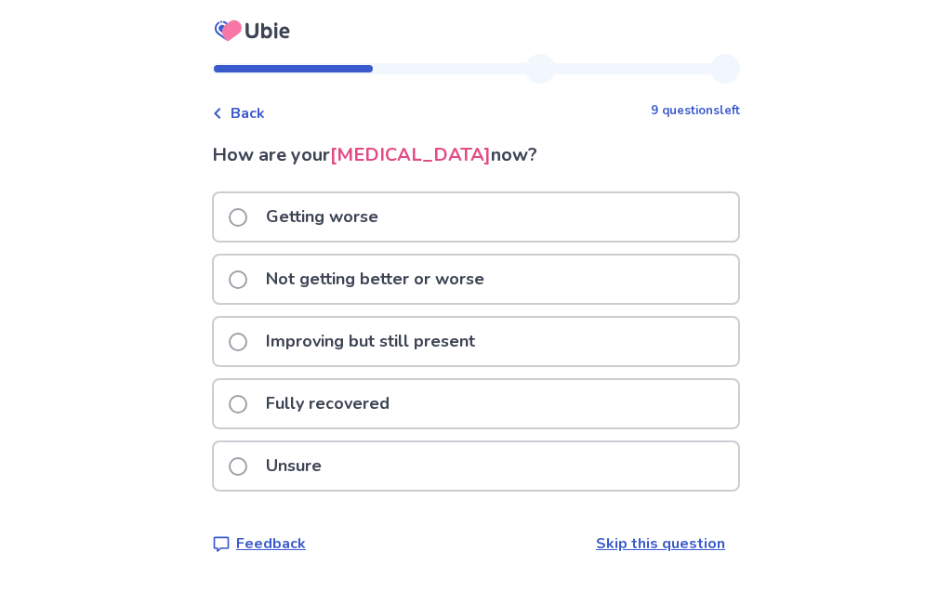
click at [247, 211] on span at bounding box center [238, 217] width 19 height 19
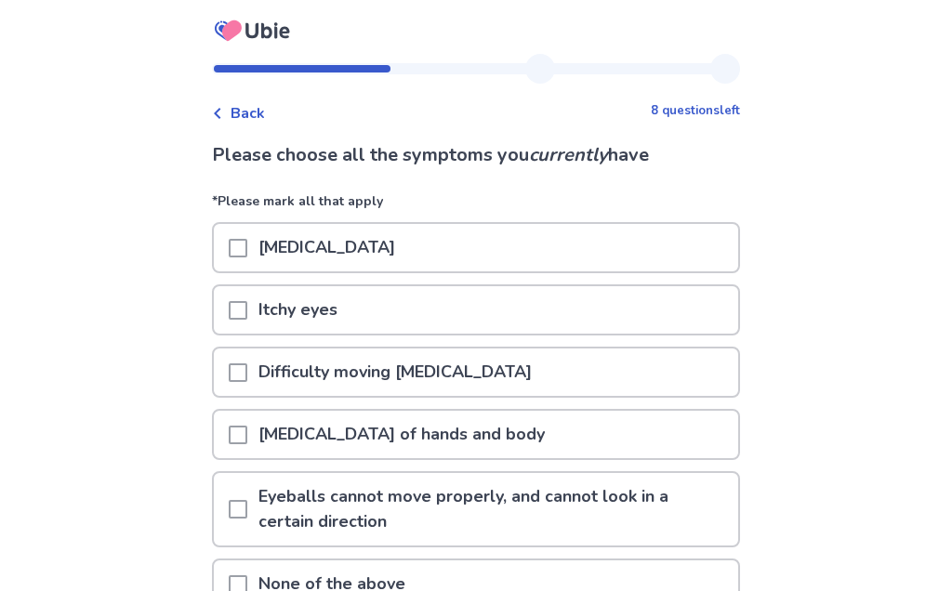
click at [247, 309] on span at bounding box center [238, 310] width 19 height 19
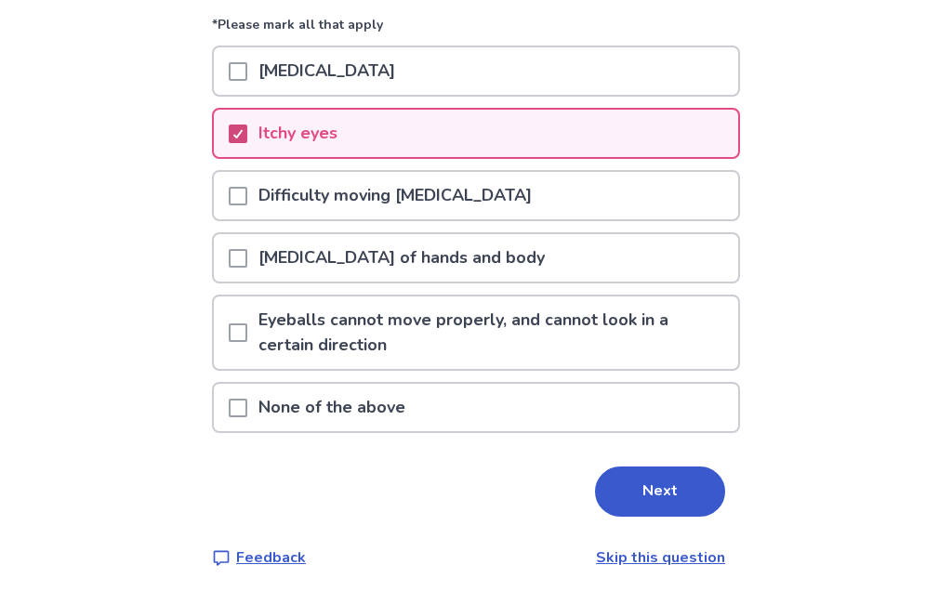
scroll to position [184, 0]
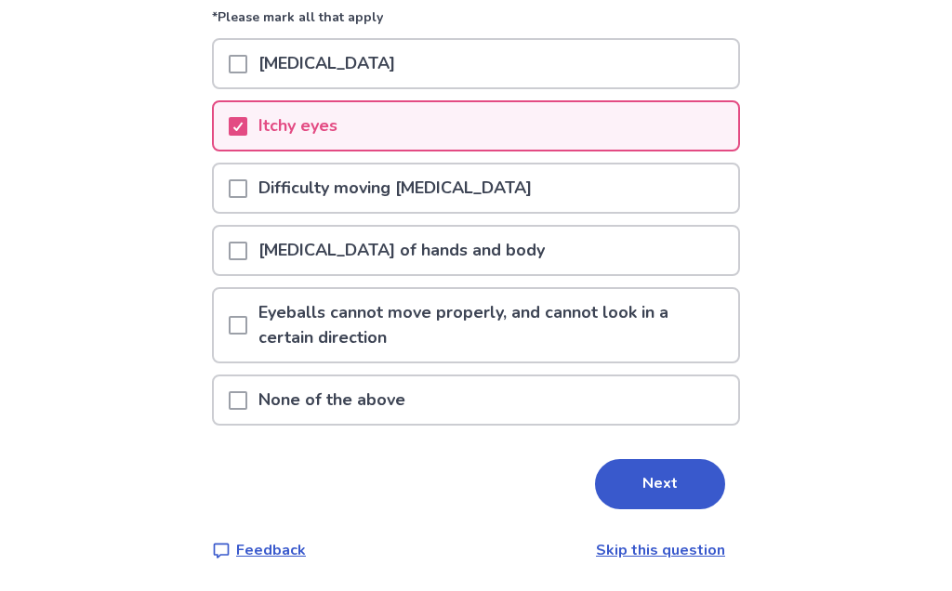
click at [270, 252] on p "[MEDICAL_DATA] of hands and body" at bounding box center [401, 250] width 309 height 47
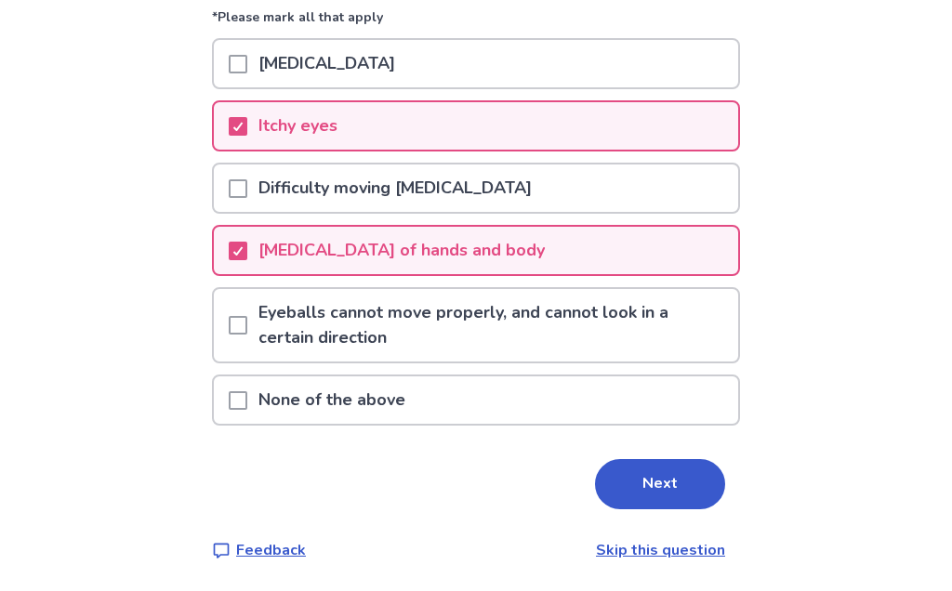
click at [673, 487] on button "Next" at bounding box center [660, 484] width 130 height 50
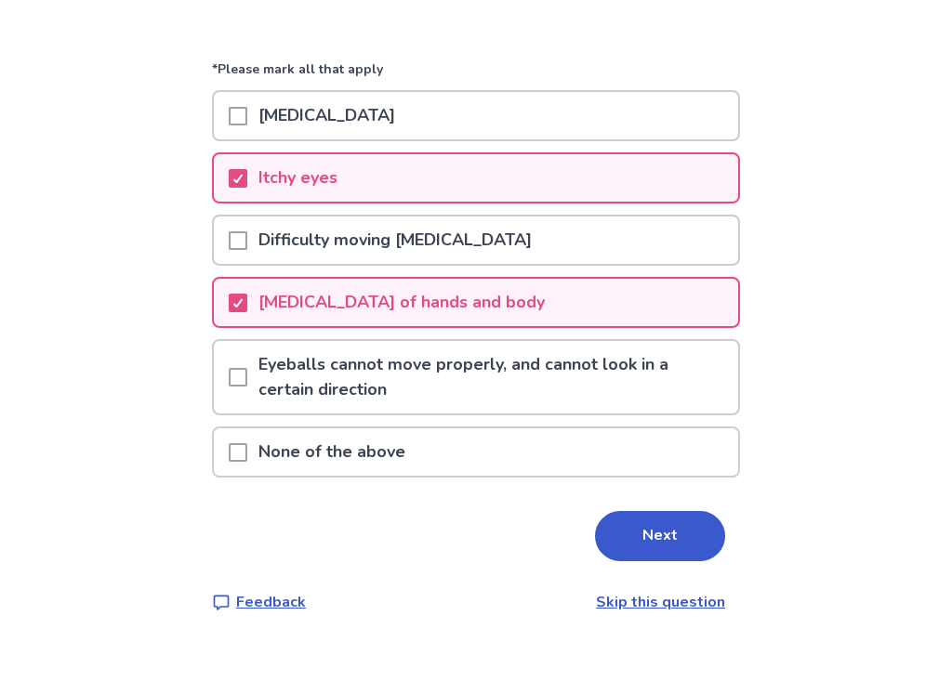
scroll to position [0, 0]
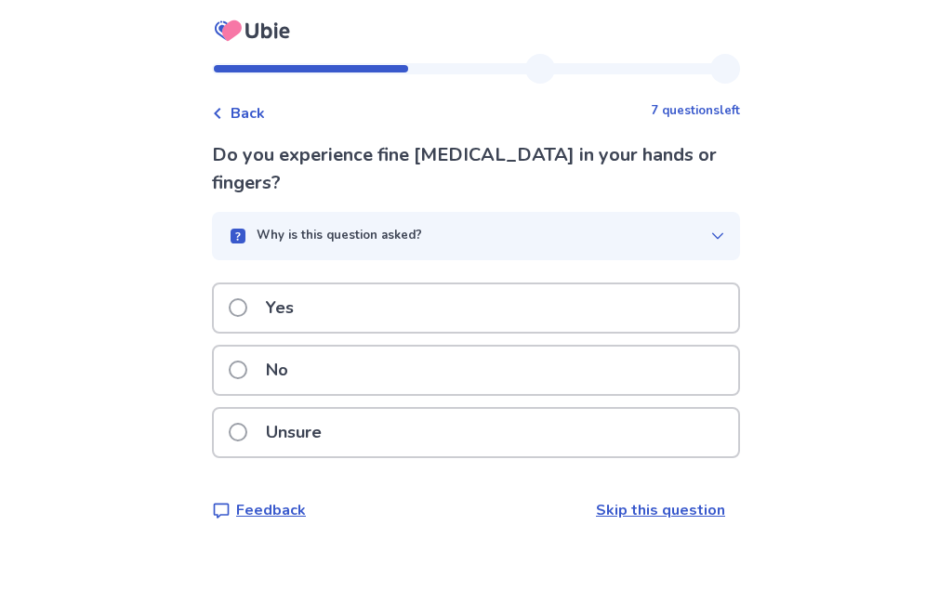
click at [240, 284] on label "Yes" at bounding box center [267, 307] width 76 height 47
click at [240, 308] on span at bounding box center [238, 307] width 19 height 19
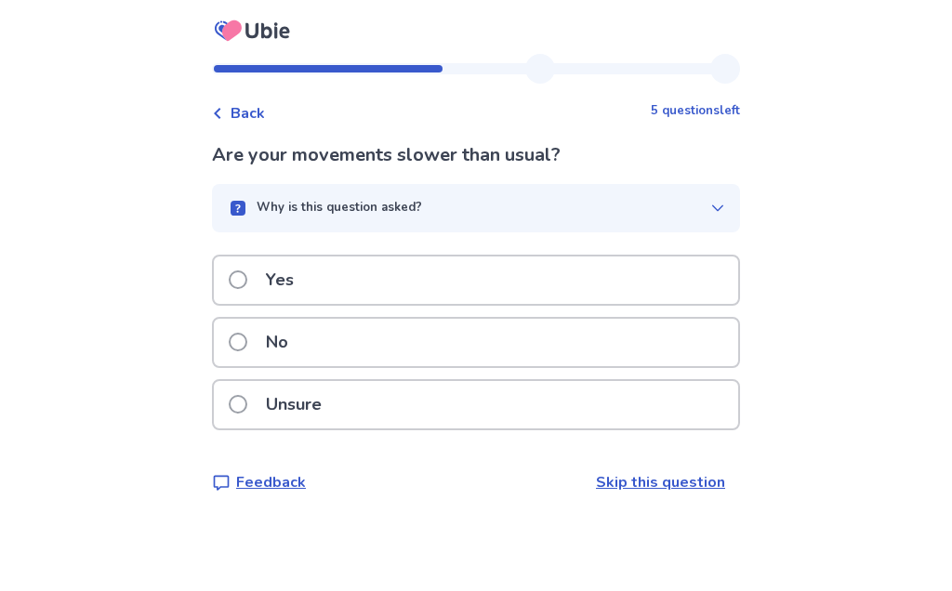
click at [241, 283] on span at bounding box center [238, 279] width 19 height 19
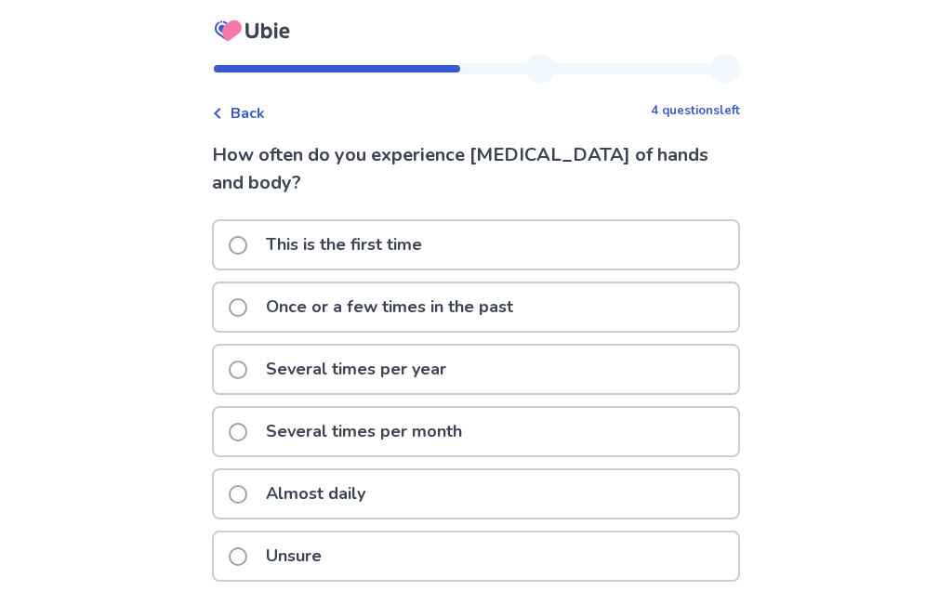
click at [229, 470] on div "Almost daily" at bounding box center [476, 493] width 524 height 47
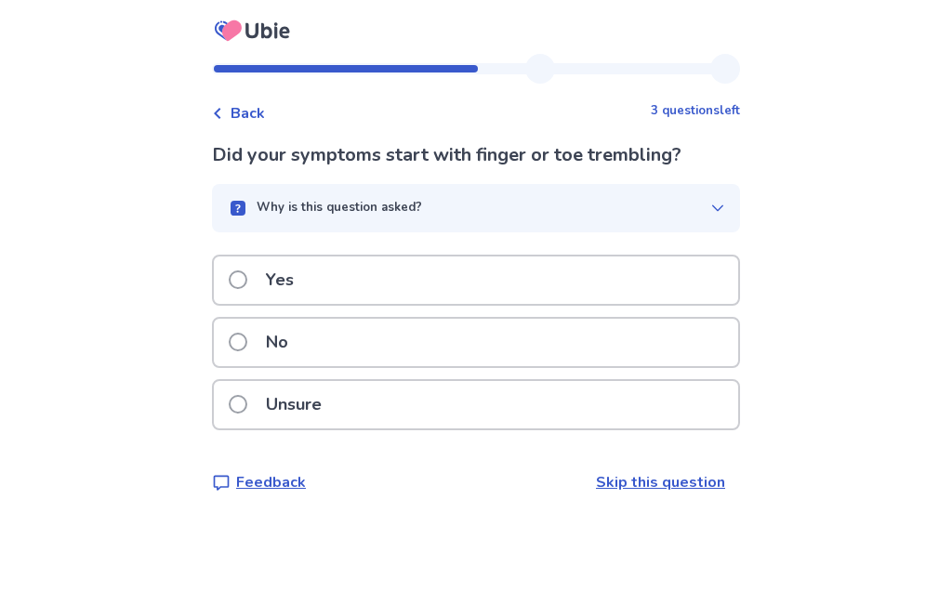
click at [240, 402] on span at bounding box center [238, 404] width 19 height 19
click at [243, 274] on span at bounding box center [238, 279] width 19 height 19
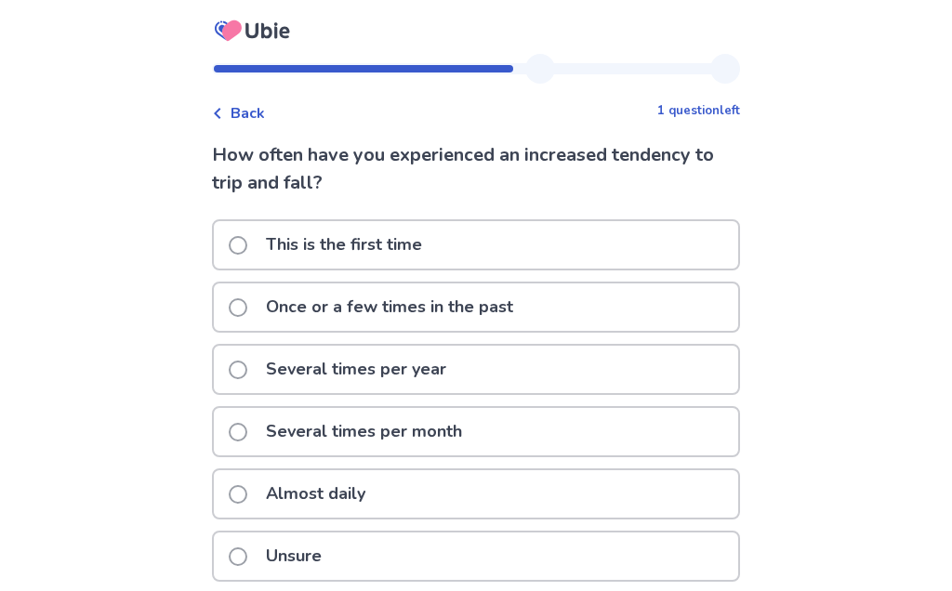
click at [240, 366] on span at bounding box center [238, 370] width 19 height 19
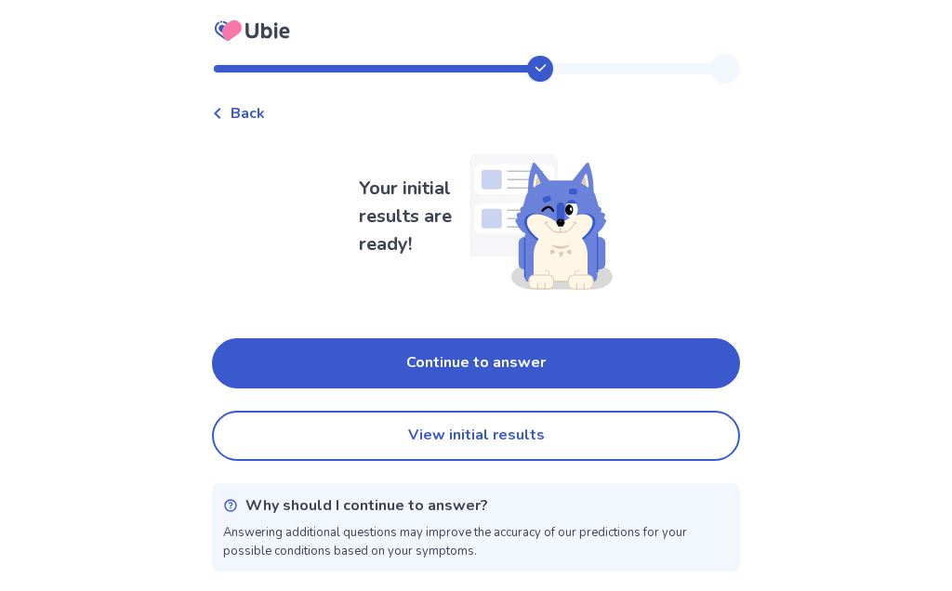
click at [277, 355] on button "Continue to answer" at bounding box center [476, 363] width 528 height 50
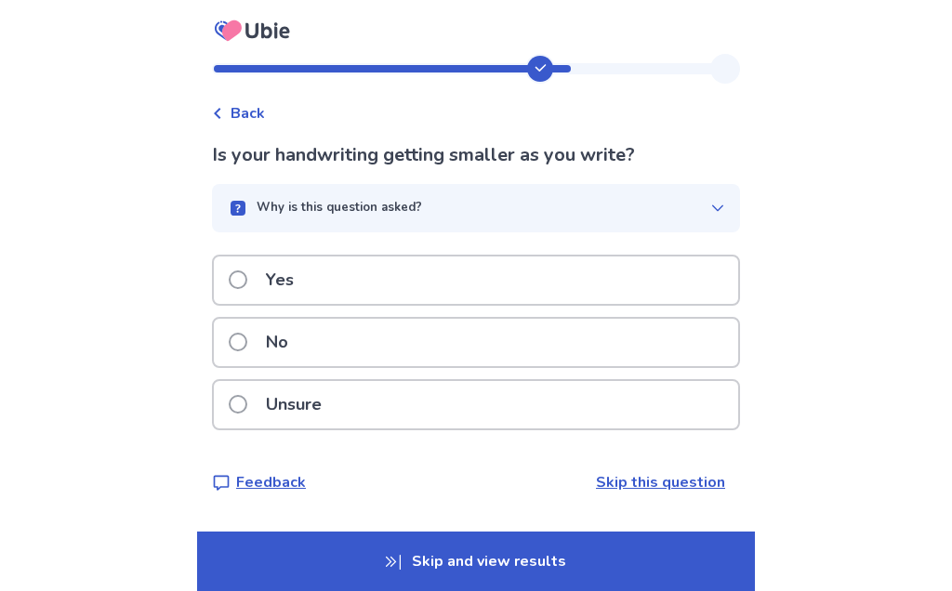
click at [247, 335] on span at bounding box center [238, 342] width 19 height 19
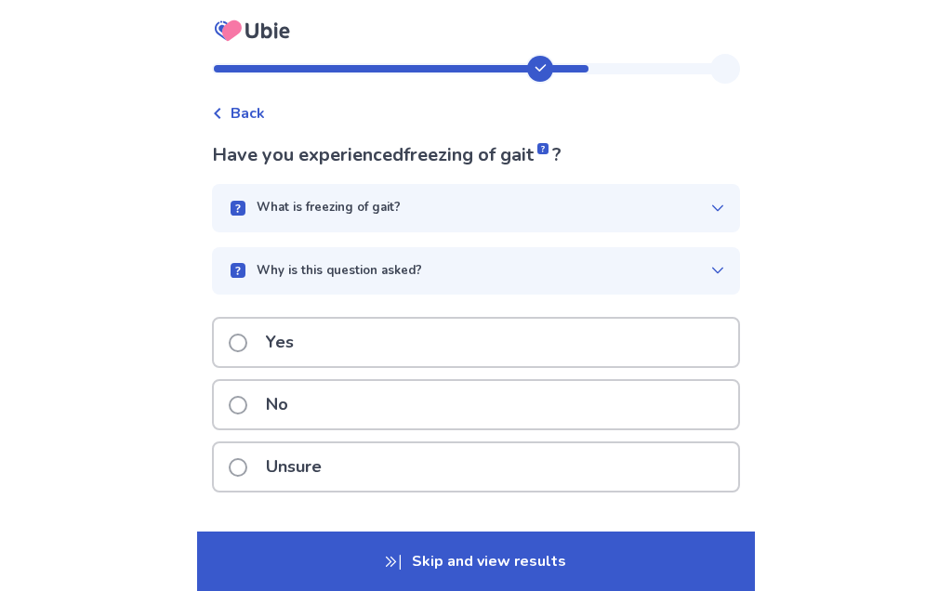
click at [280, 205] on p "What is freezing of gait?" at bounding box center [329, 208] width 144 height 19
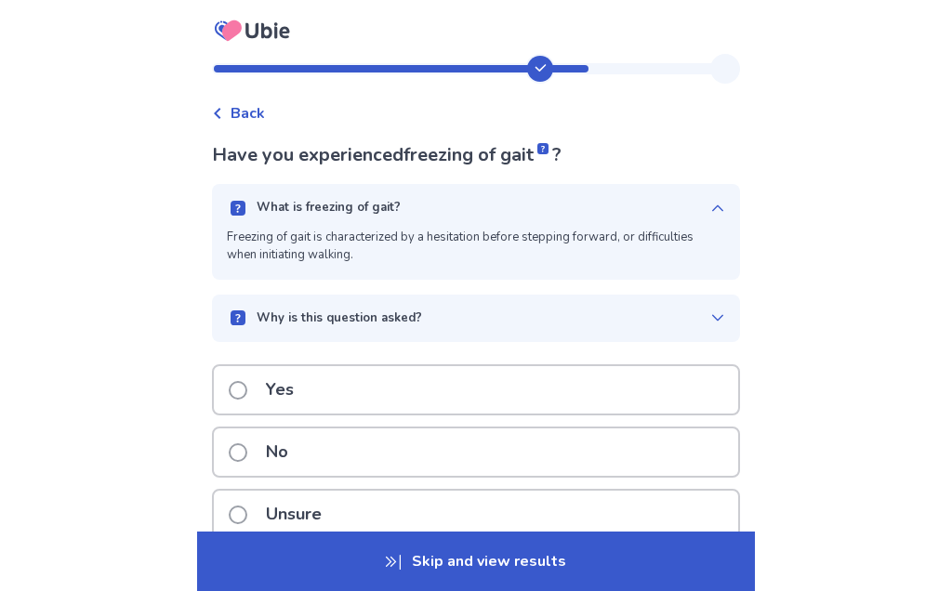
click at [258, 388] on label "Yes" at bounding box center [267, 389] width 76 height 47
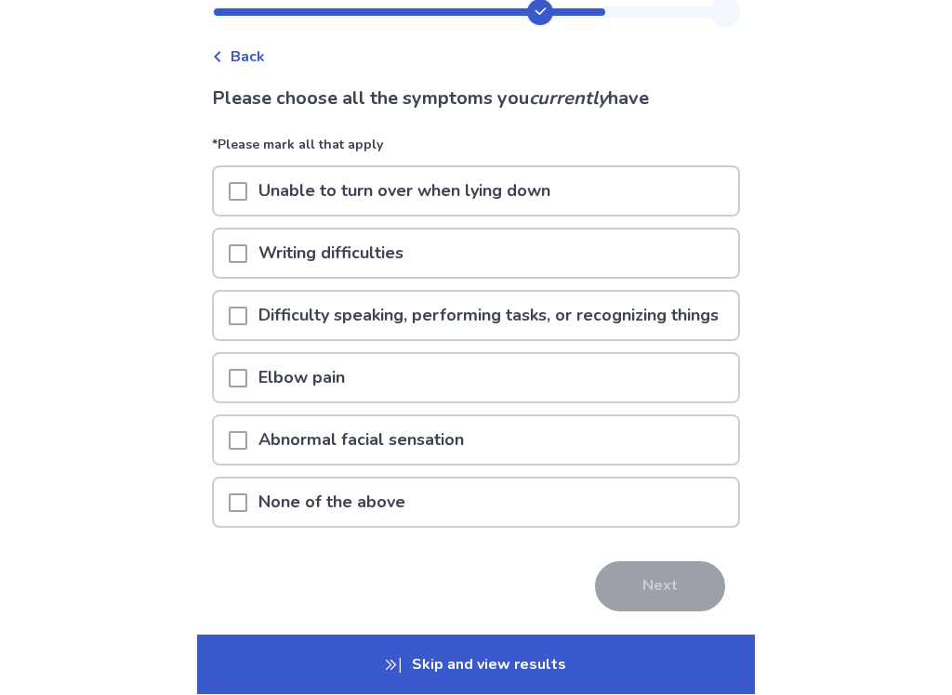
click at [247, 253] on span at bounding box center [238, 254] width 19 height 19
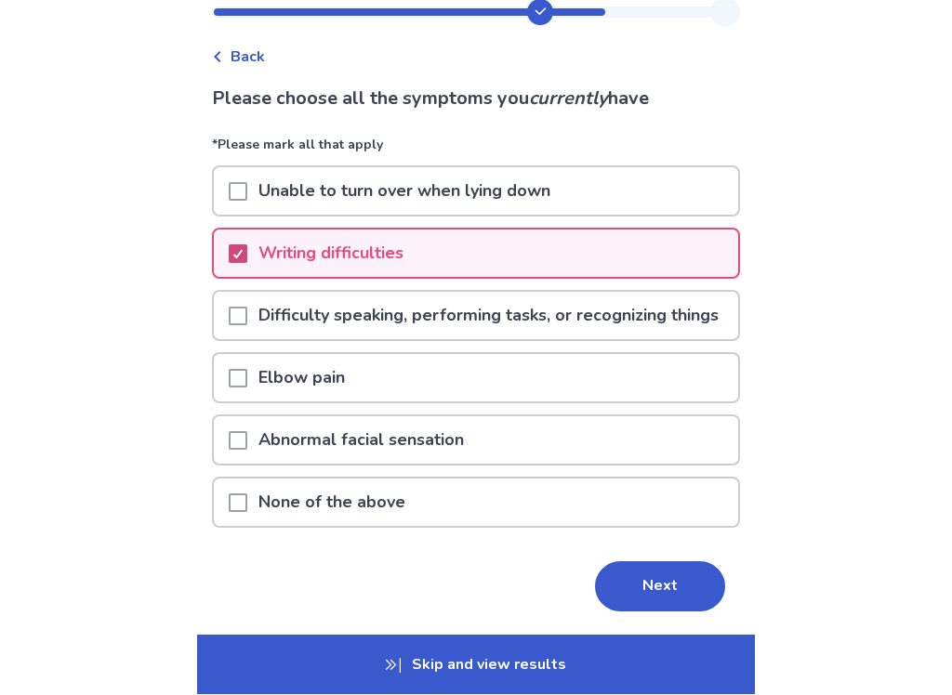
scroll to position [57, 0]
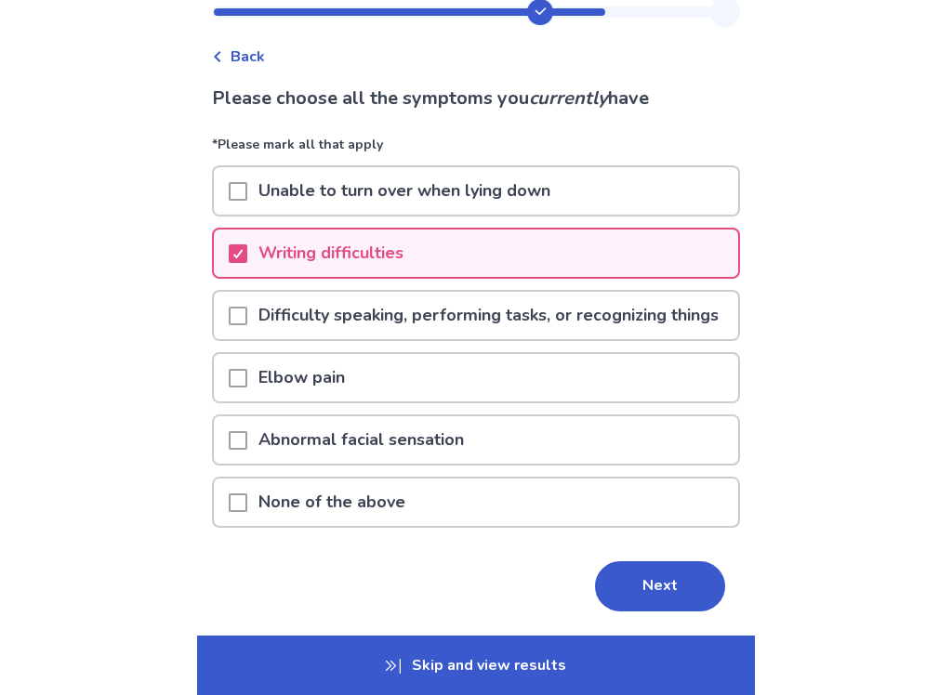
click at [246, 198] on span at bounding box center [238, 191] width 19 height 19
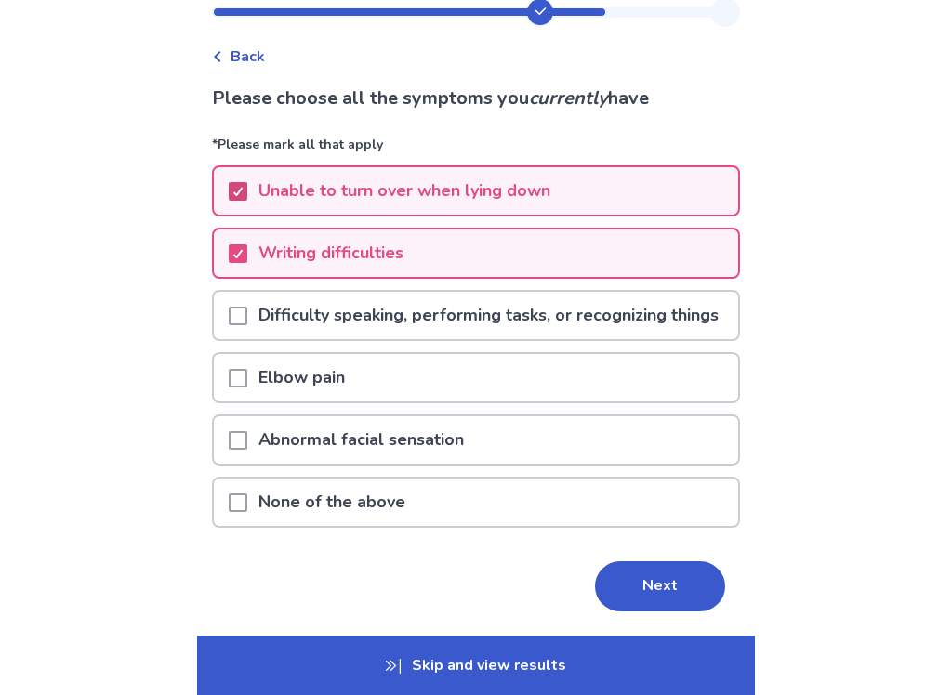
click at [671, 590] on button "Next" at bounding box center [660, 586] width 130 height 50
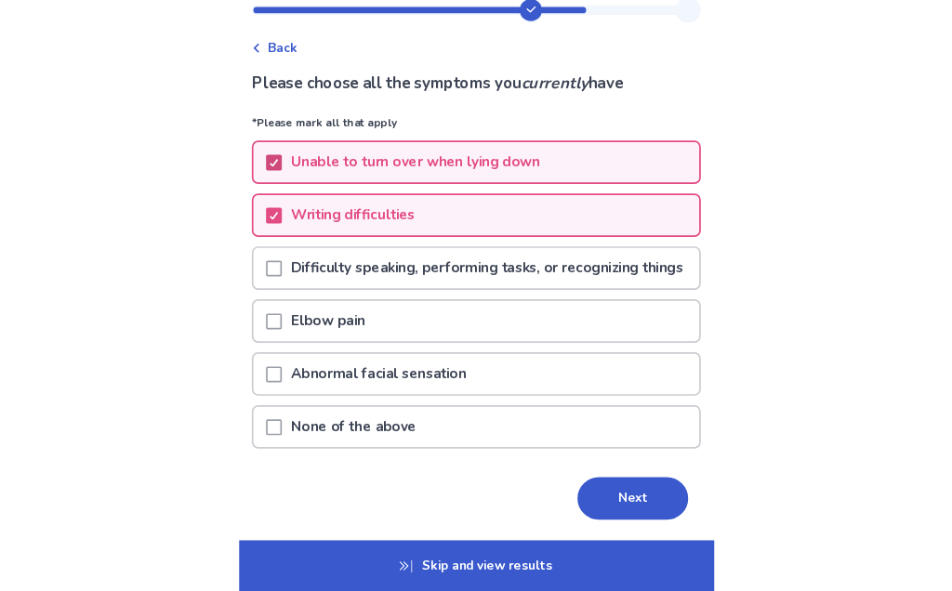
scroll to position [0, 0]
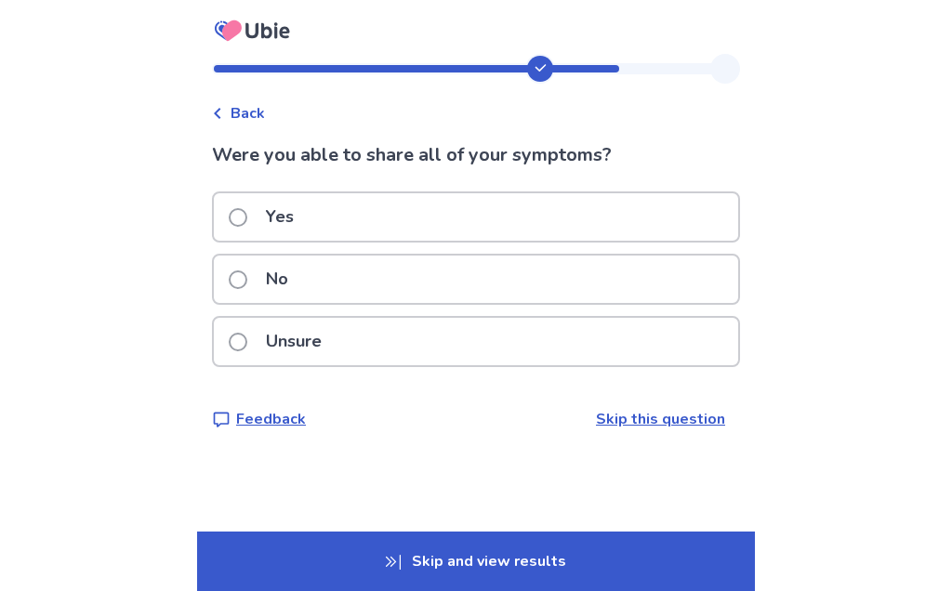
click at [236, 344] on div "Unsure" at bounding box center [476, 341] width 524 height 47
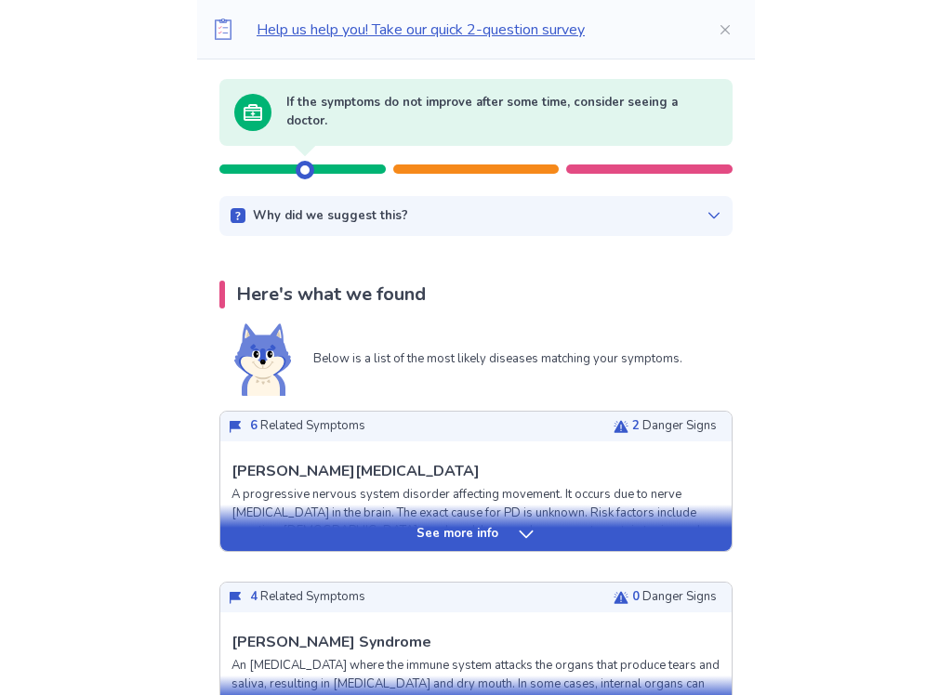
scroll to position [179, 0]
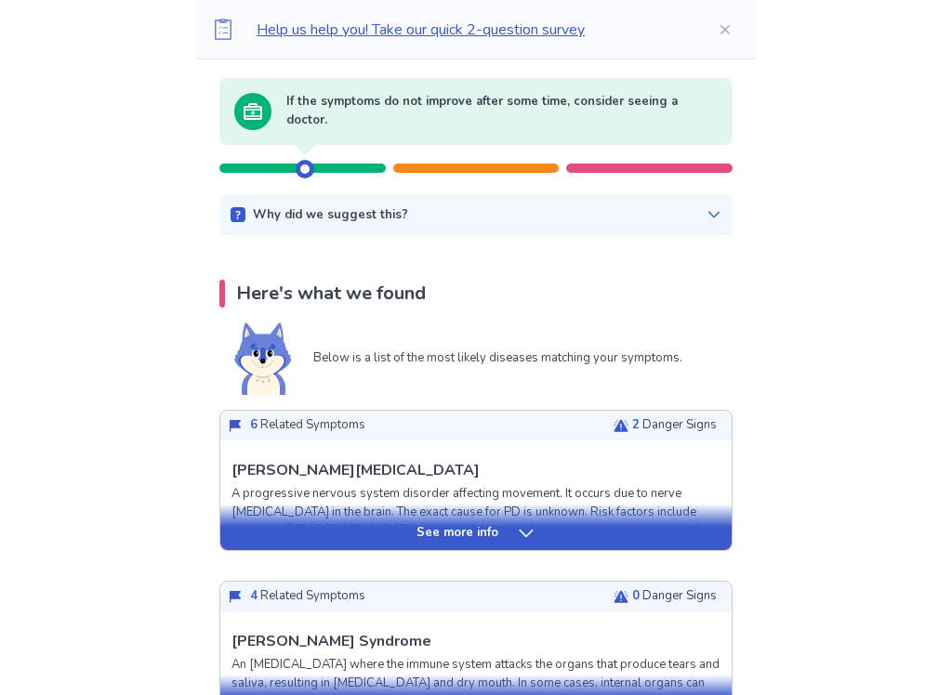
click at [534, 540] on div "See more info" at bounding box center [475, 533] width 511 height 19
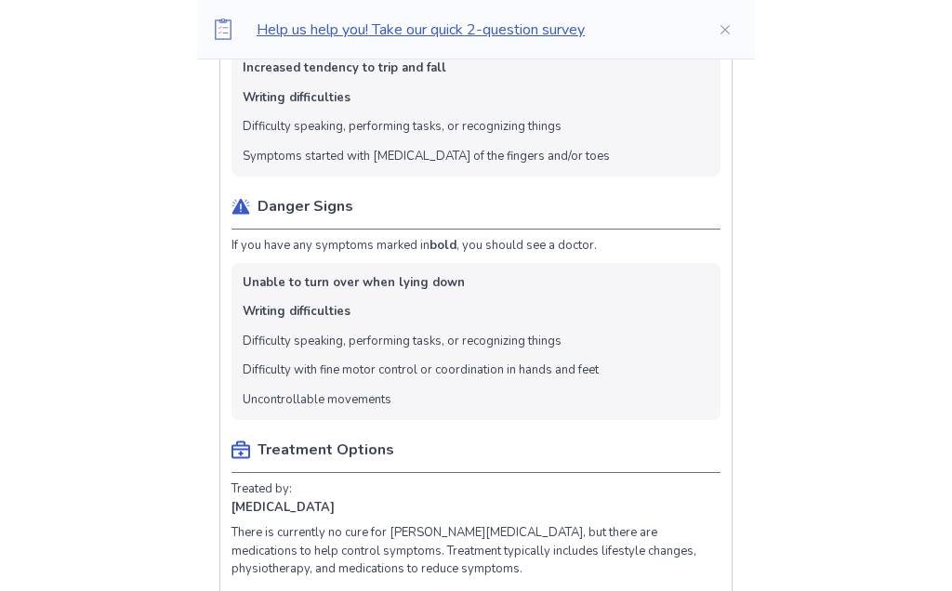
scroll to position [908, 0]
